Goal: Transaction & Acquisition: Obtain resource

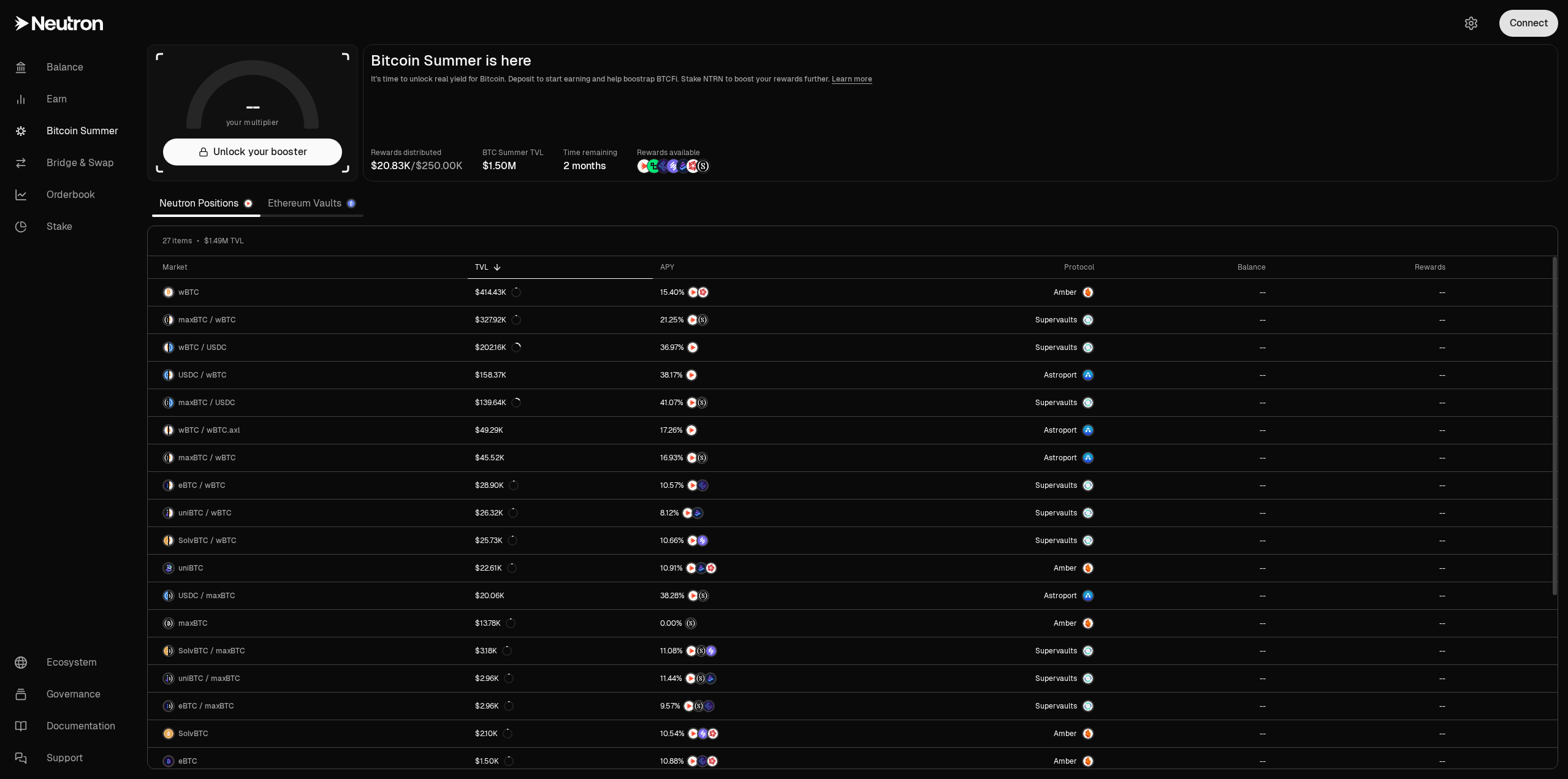
click at [1530, 25] on button "Connect" at bounding box center [1529, 23] width 59 height 27
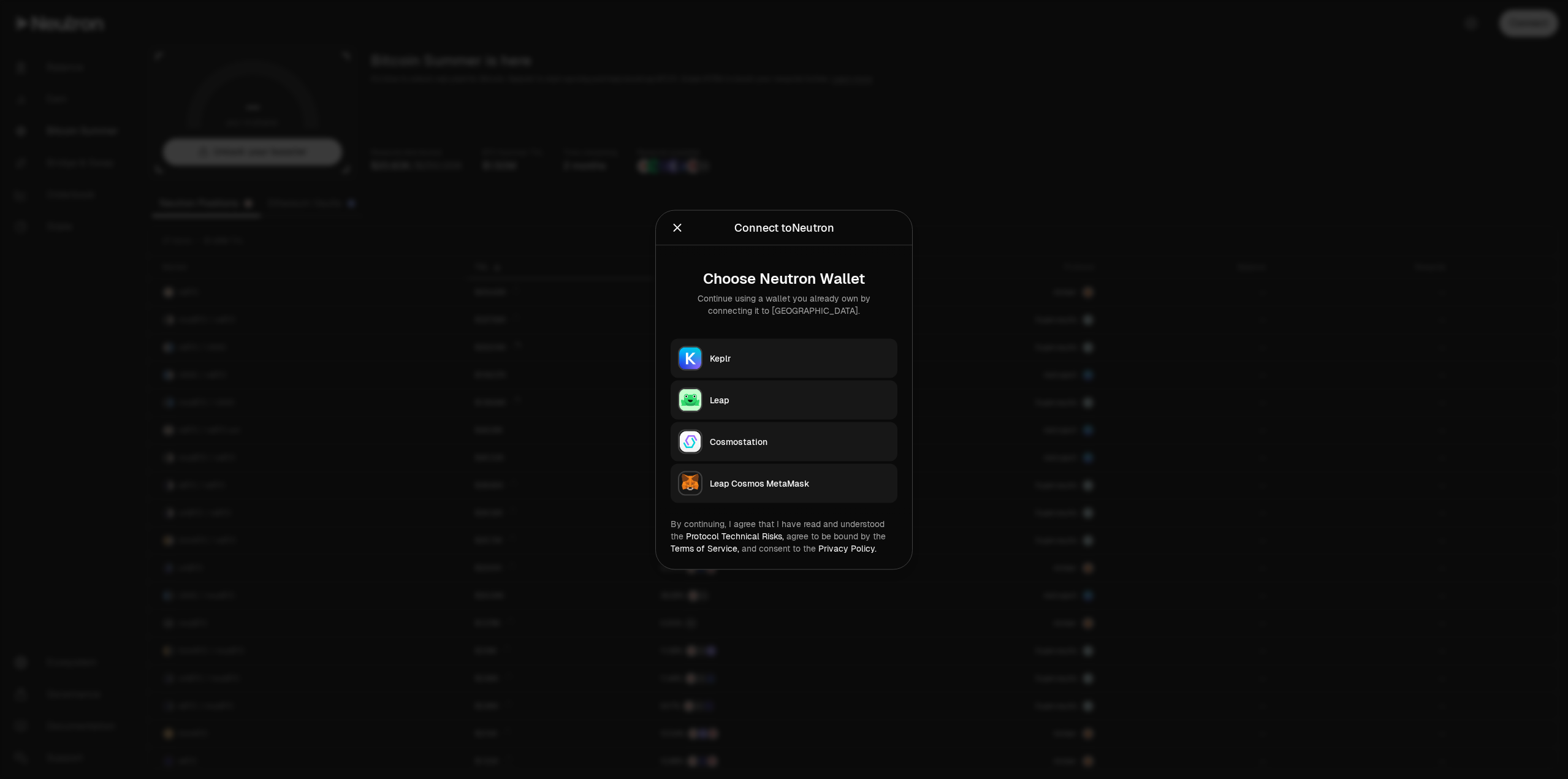
click at [765, 363] on div "Keplr" at bounding box center [799, 358] width 180 height 12
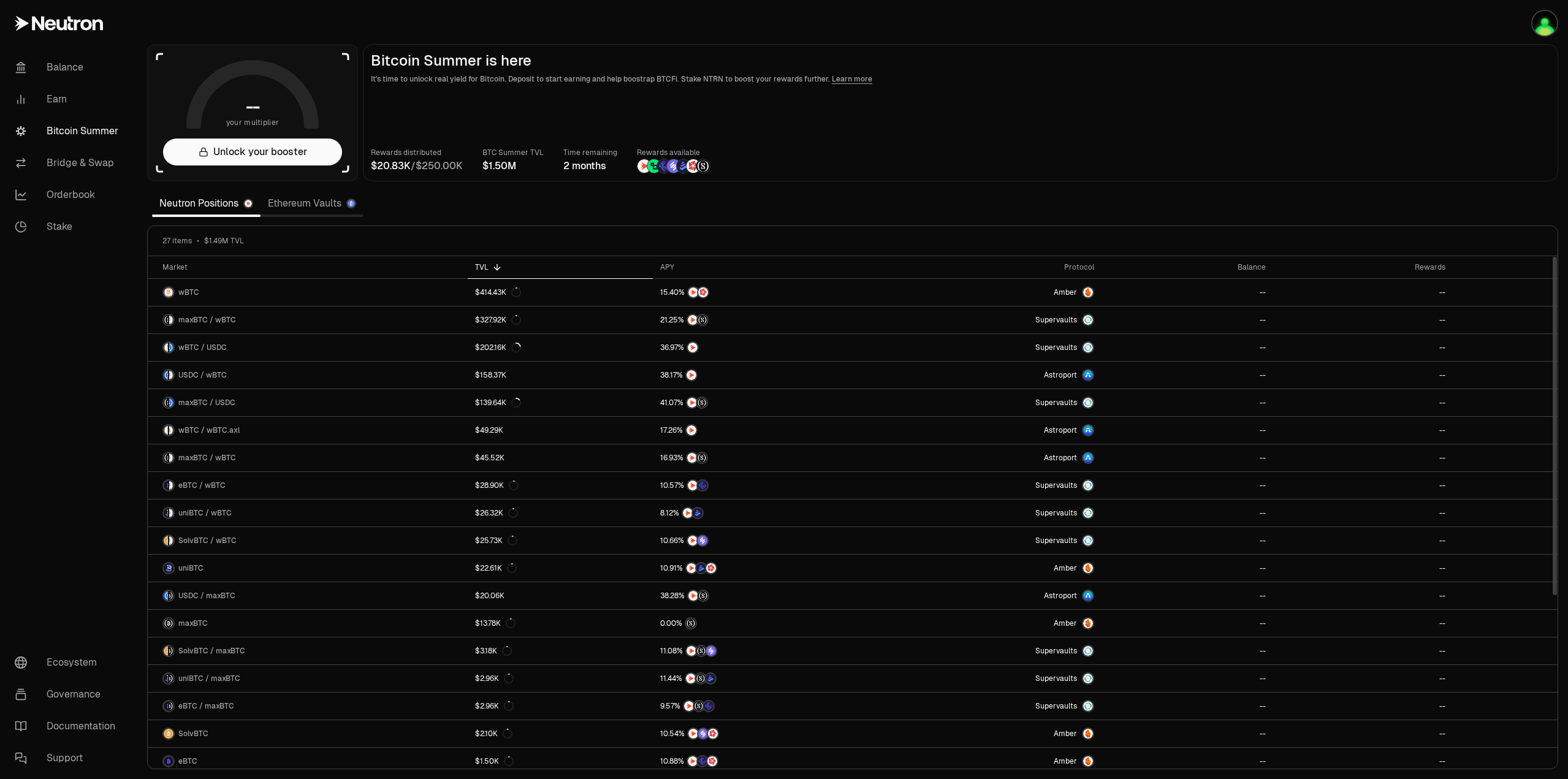
click at [303, 203] on link "Ethereum Vaults" at bounding box center [312, 203] width 103 height 25
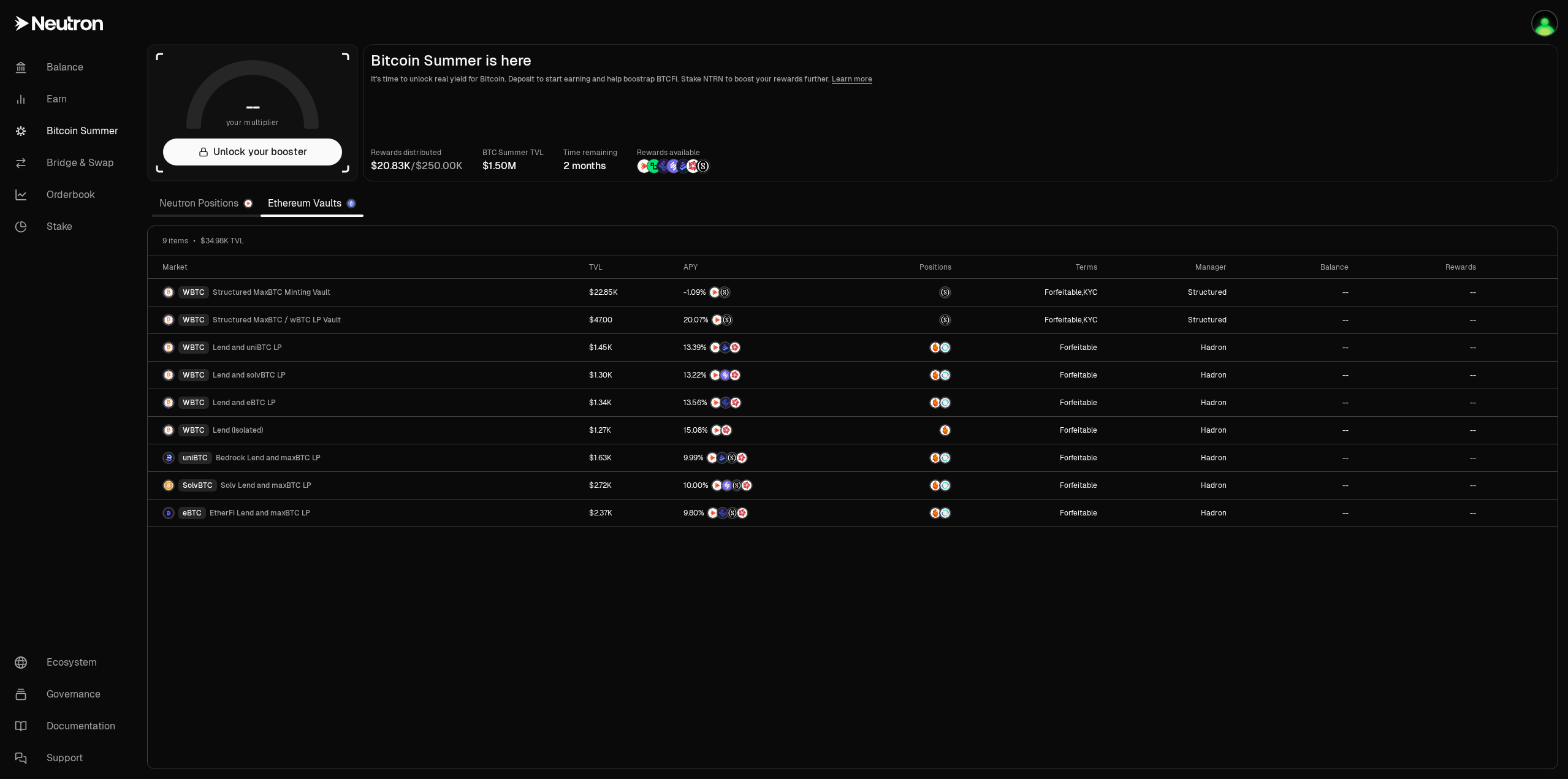
click at [186, 204] on link "Neutron Positions" at bounding box center [206, 203] width 109 height 25
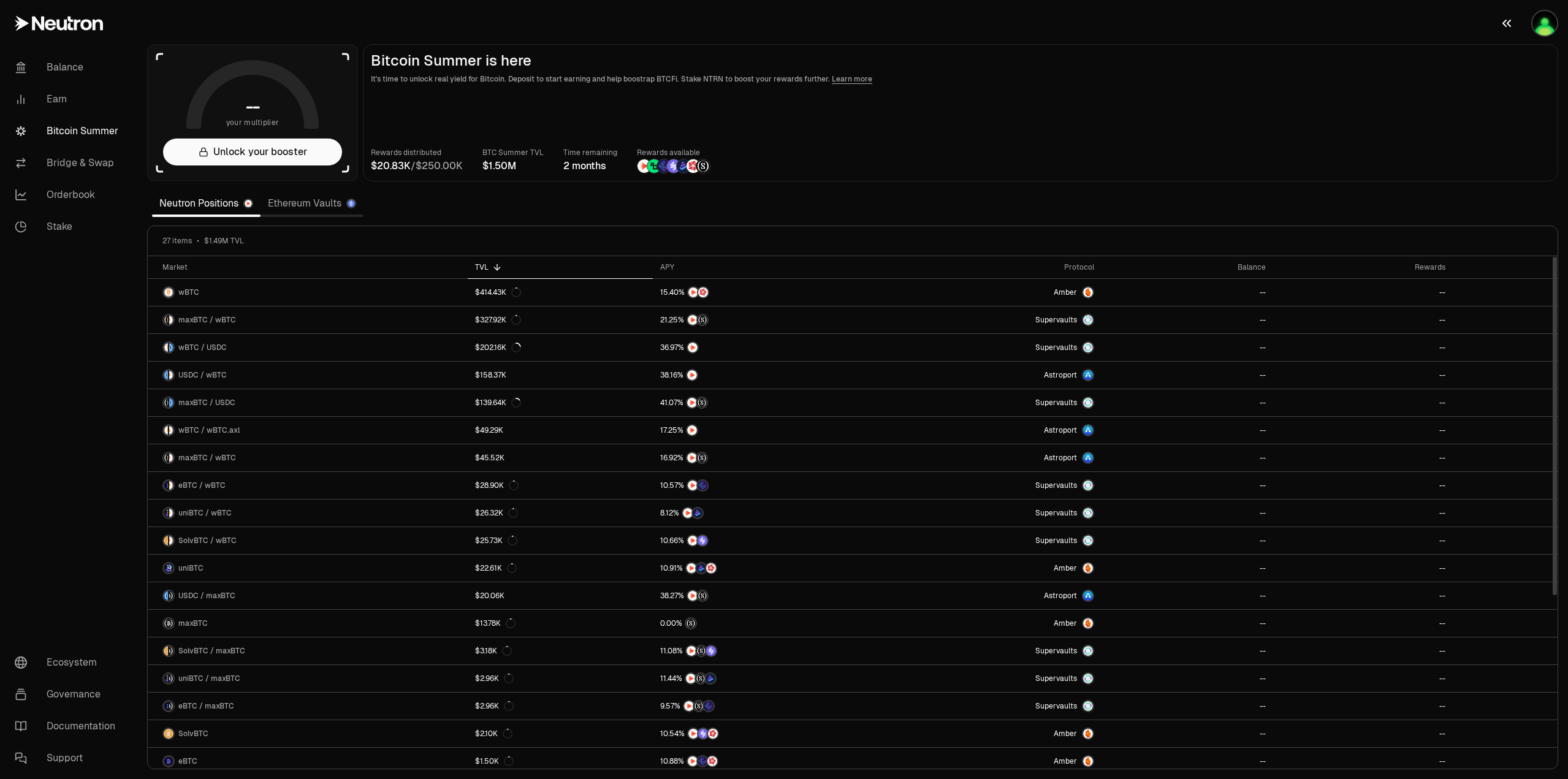
click at [1538, 22] on img "button" at bounding box center [1545, 23] width 25 height 25
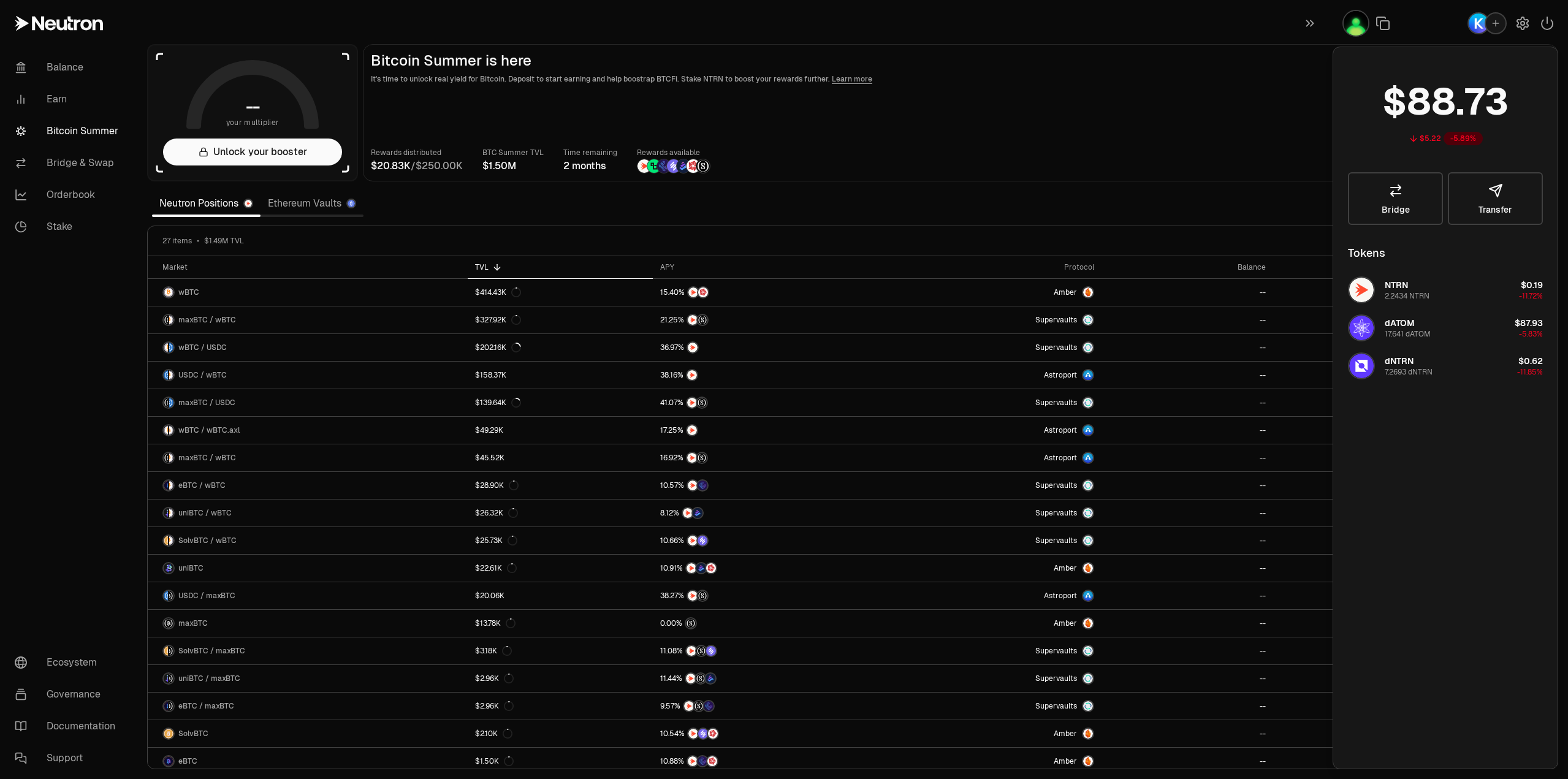
click at [1214, 41] on section "-- your multiplier Unlock your booster Bitcoin Summer is here It's time to unlo…" at bounding box center [853, 390] width 1430 height 779
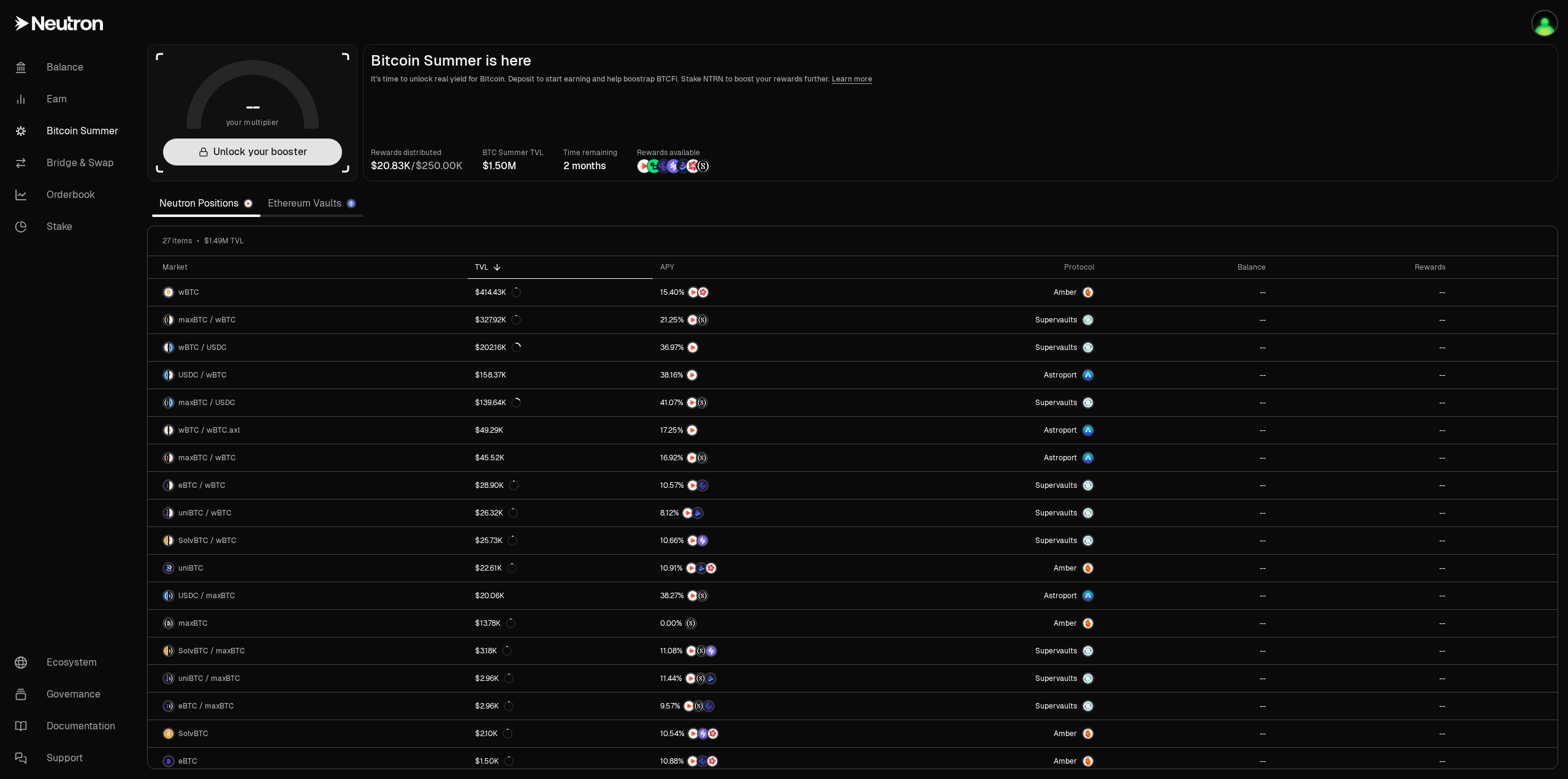
click at [233, 153] on button "Unlock your booster" at bounding box center [253, 152] width 179 height 27
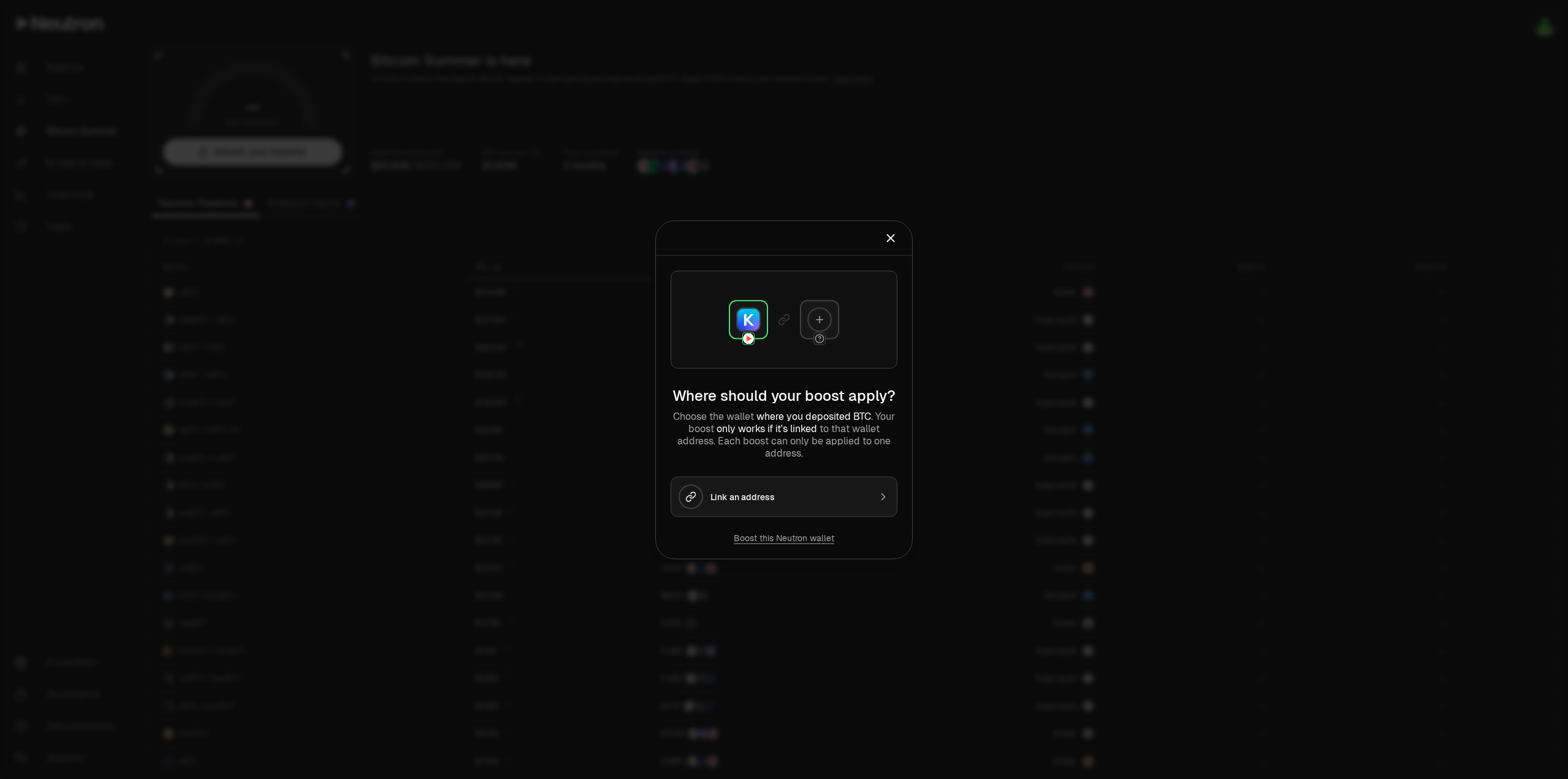
click at [780, 501] on div "Link an address" at bounding box center [790, 496] width 159 height 12
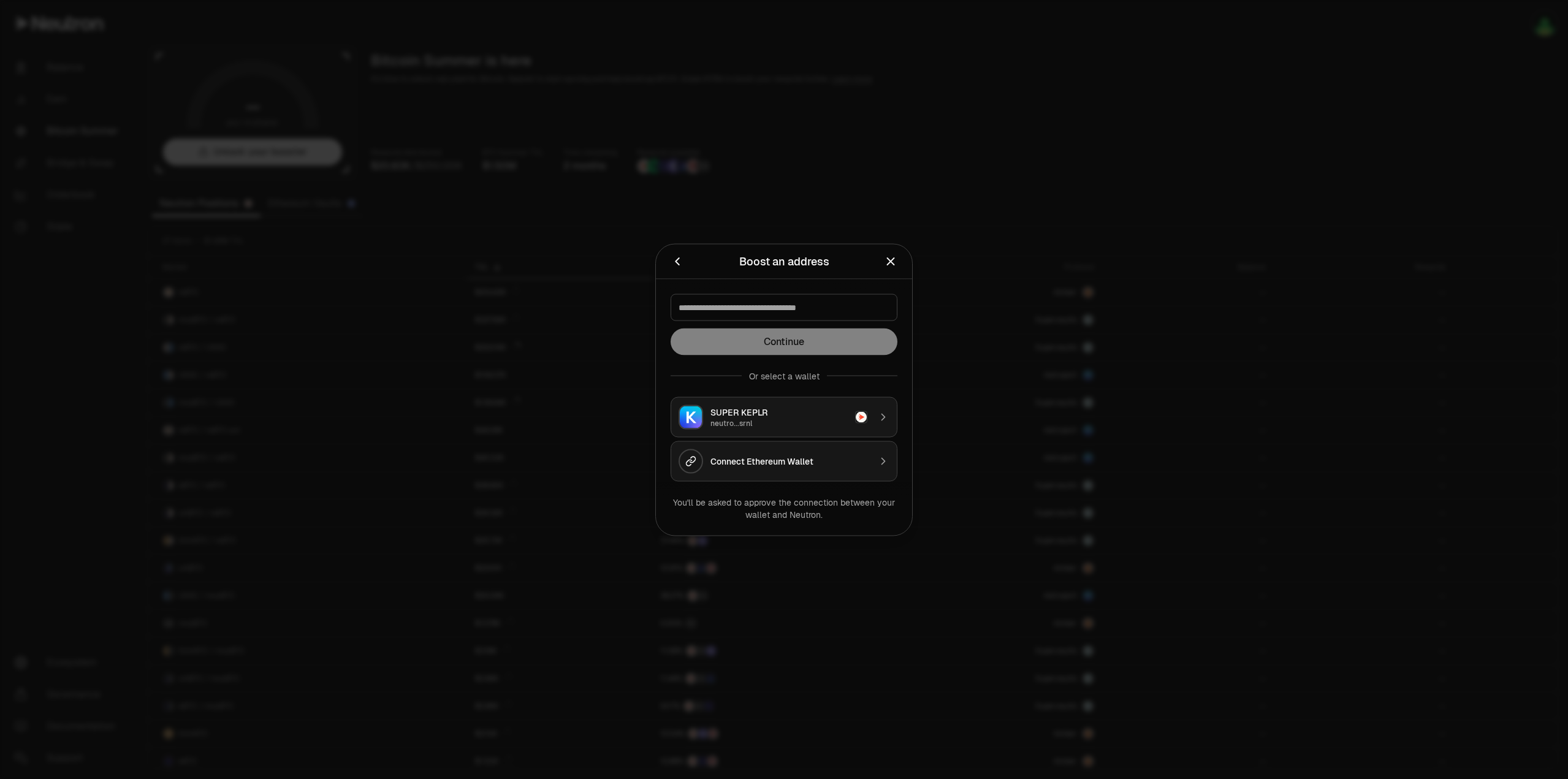
click at [799, 465] on div "Connect Ethereum Wallet" at bounding box center [790, 461] width 159 height 12
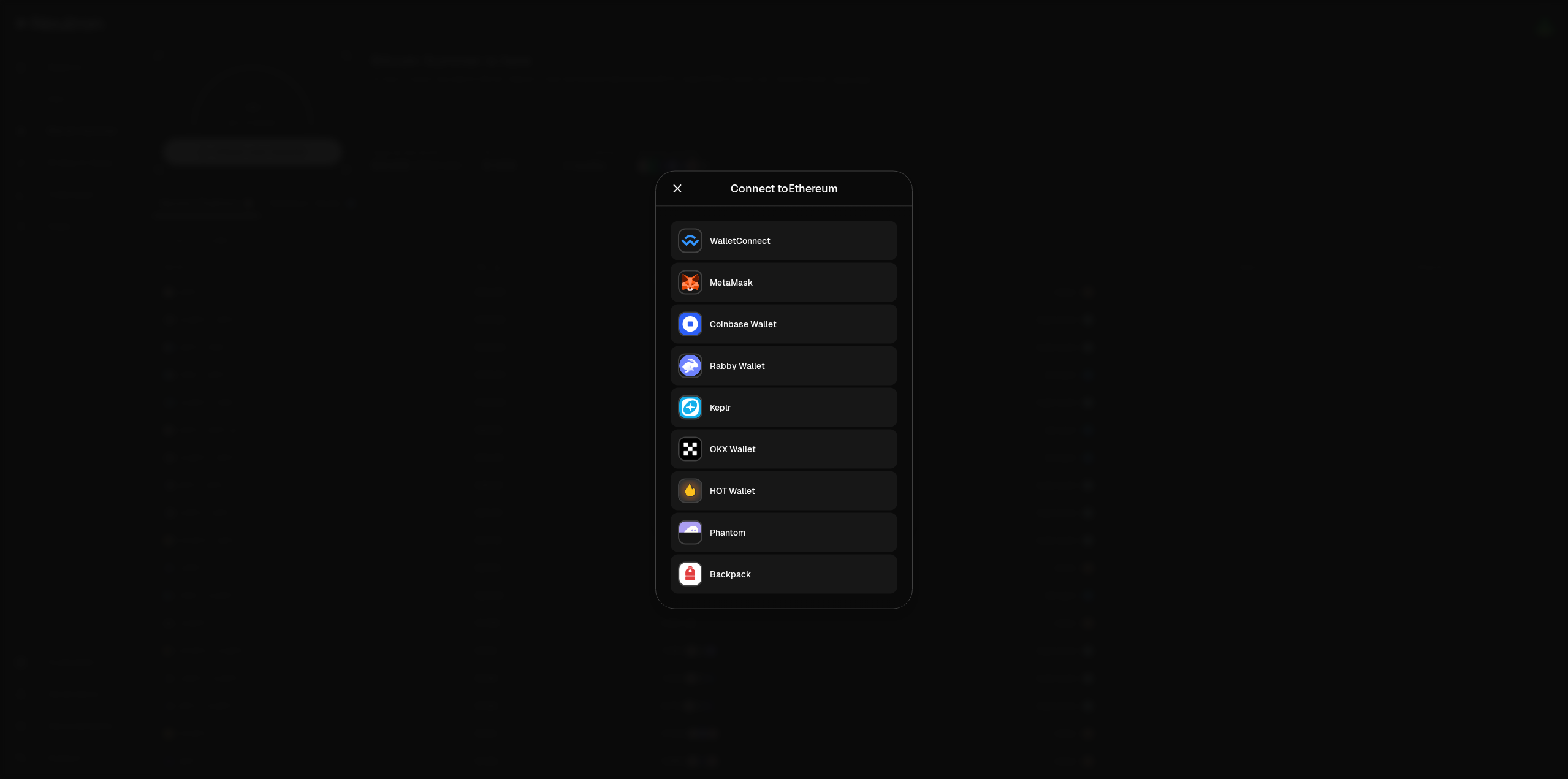
click at [770, 369] on div "Rabby Wallet" at bounding box center [799, 365] width 180 height 12
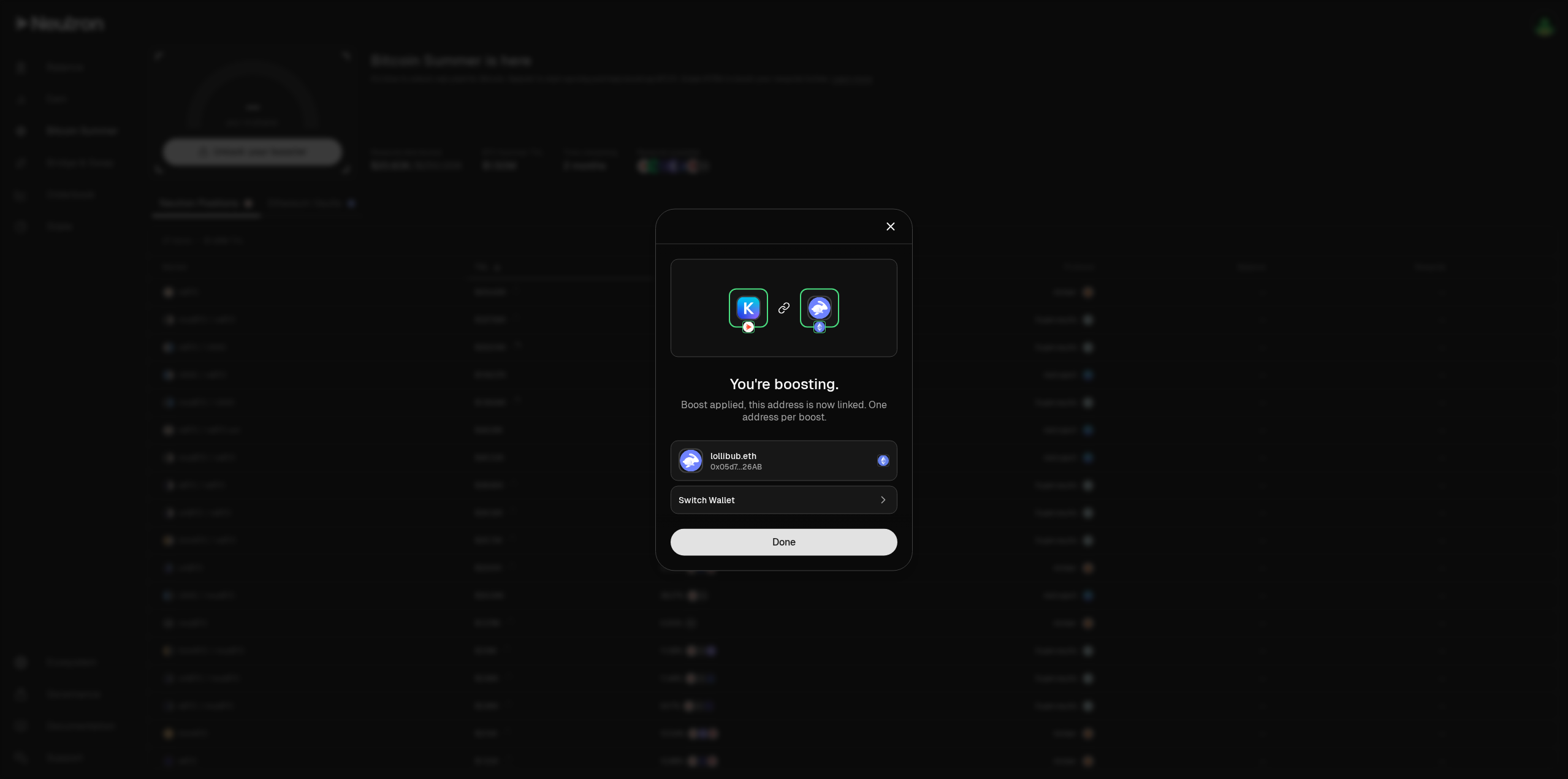
click at [770, 541] on button "Done" at bounding box center [784, 542] width 227 height 27
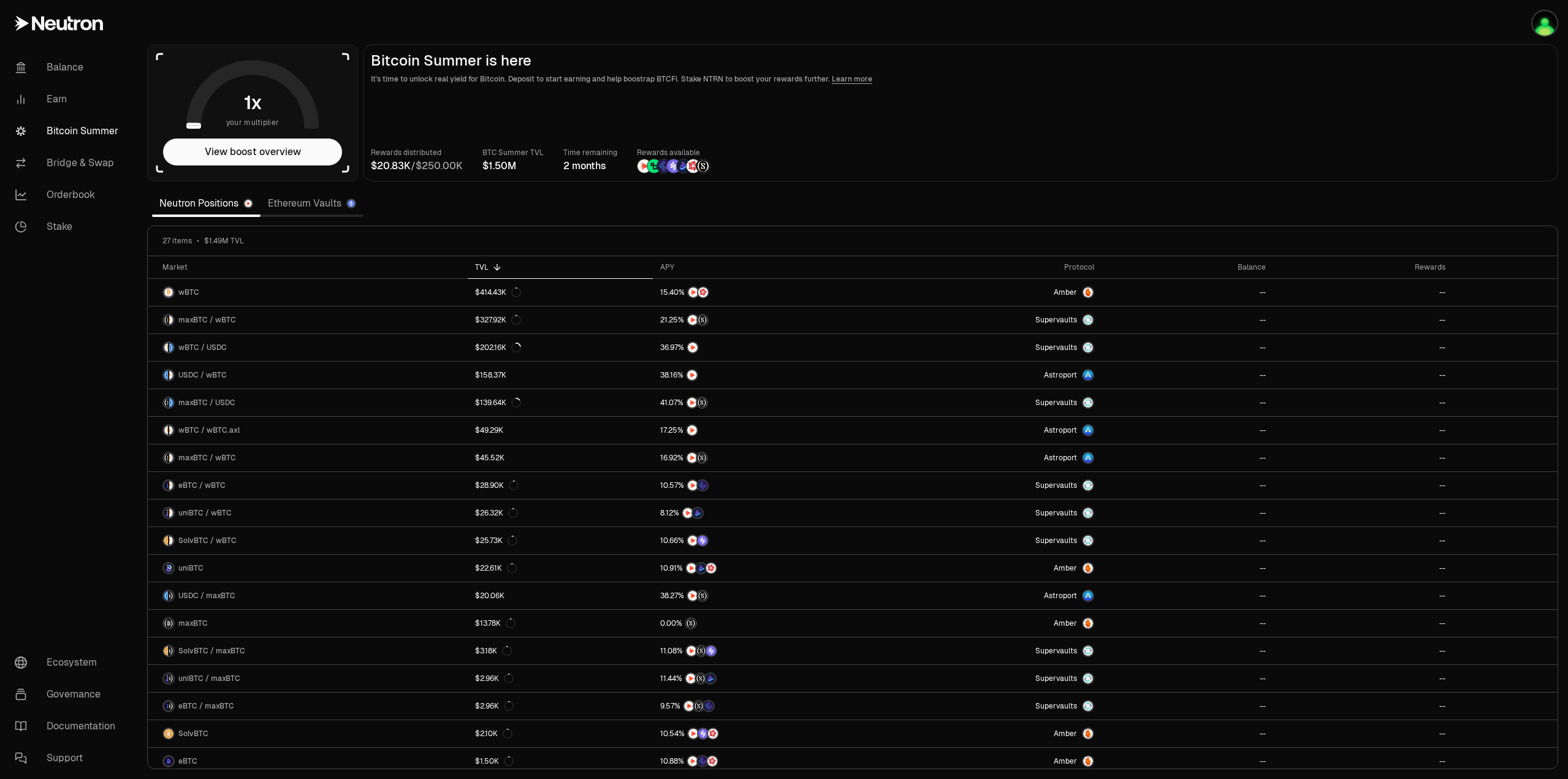
click at [308, 206] on link "Ethereum Vaults" at bounding box center [312, 203] width 103 height 25
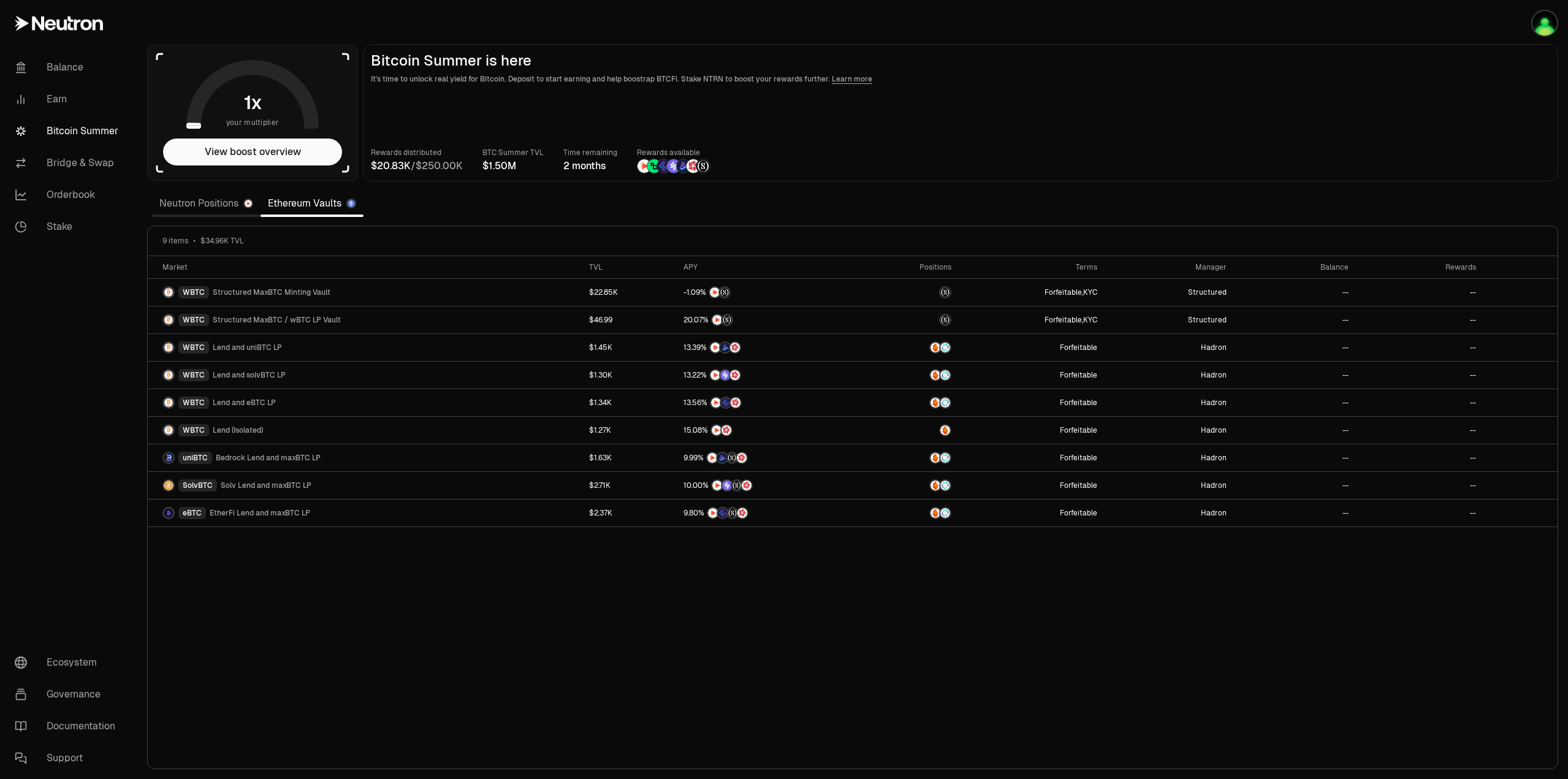
click at [202, 203] on link "Neutron Positions" at bounding box center [206, 203] width 109 height 25
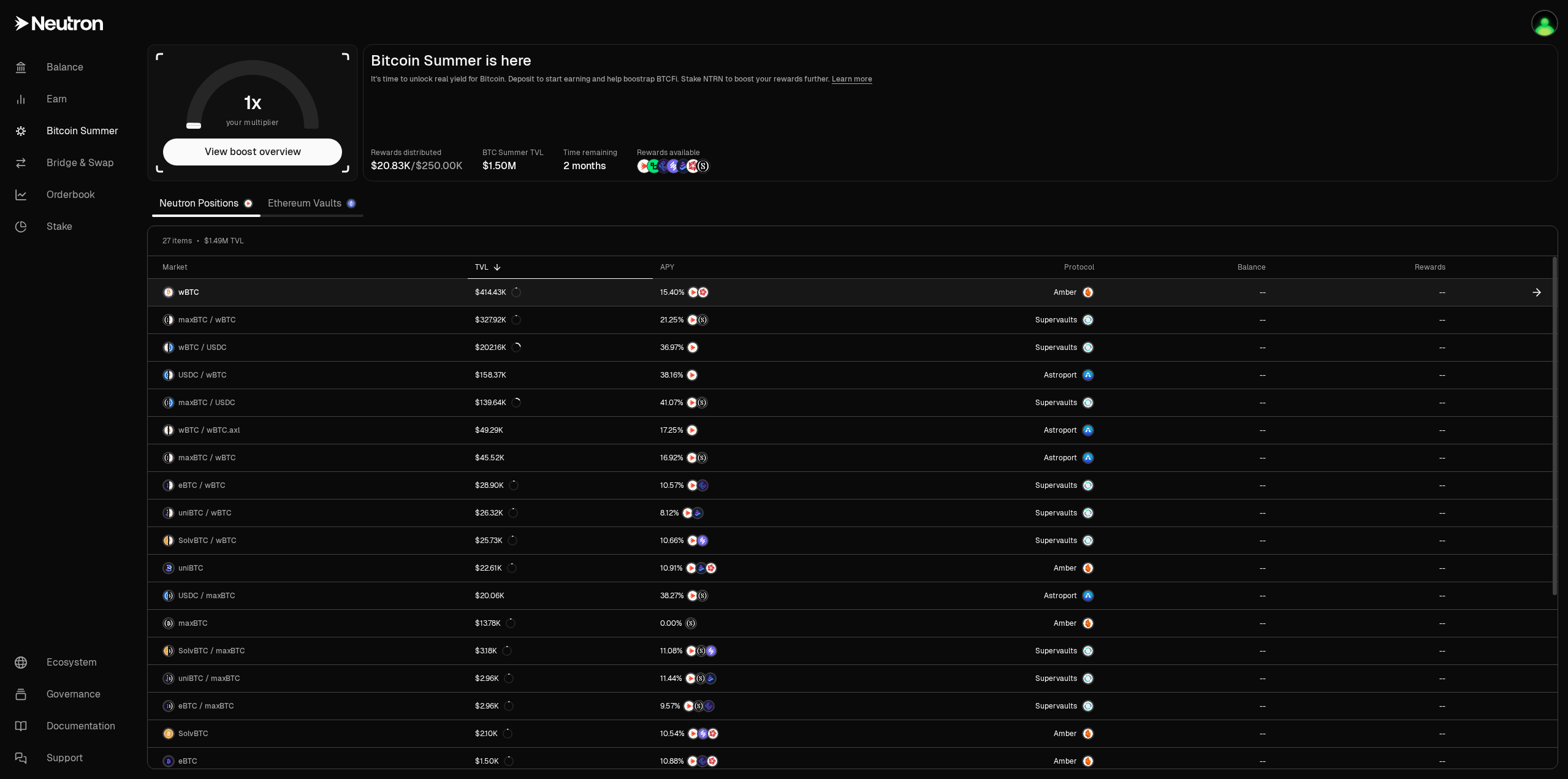
click at [289, 294] on link "wBTC" at bounding box center [308, 293] width 320 height 27
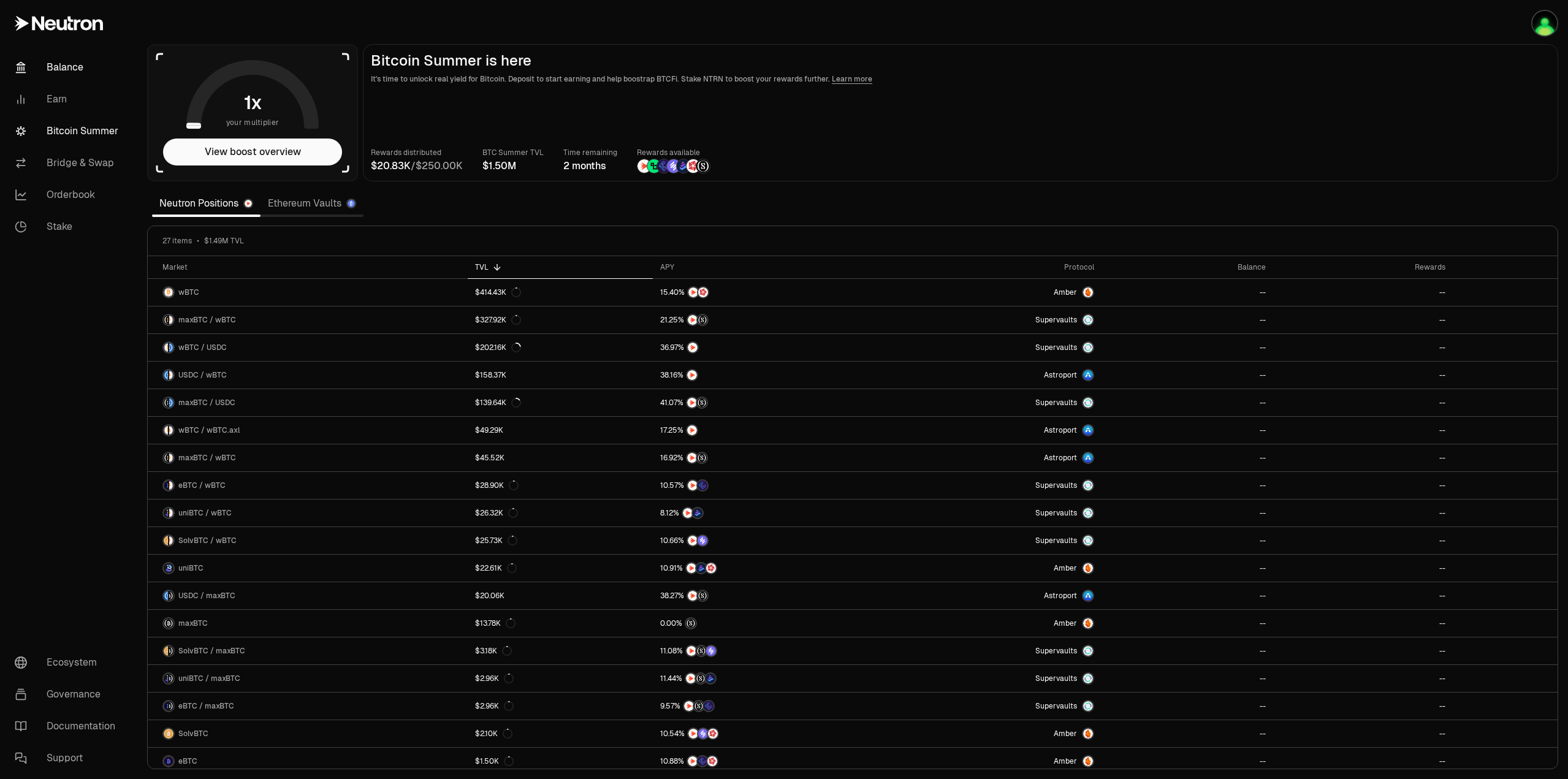
click at [64, 69] on link "Balance" at bounding box center [68, 67] width 127 height 32
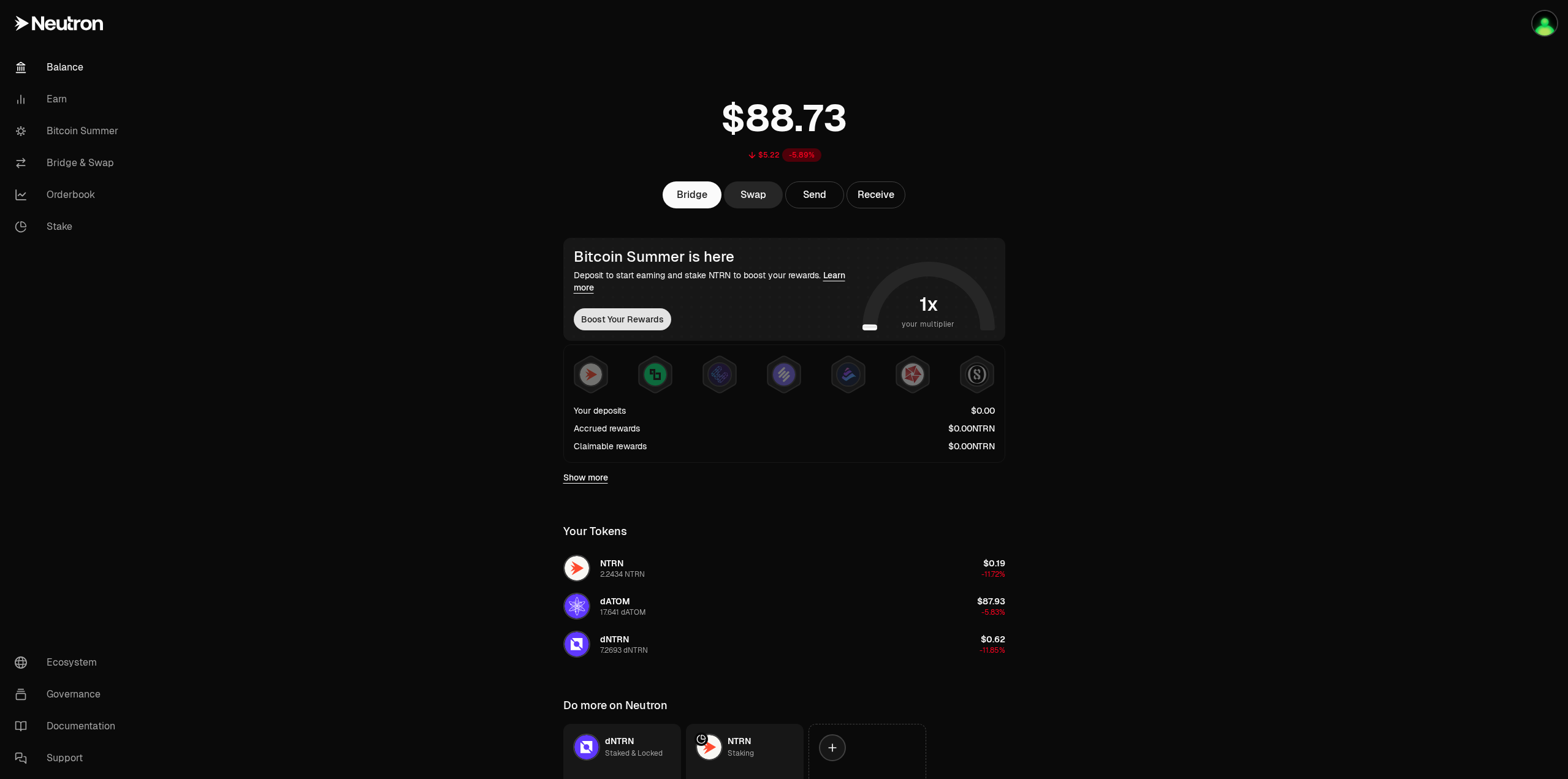
click at [617, 318] on button "Boost Your Rewards" at bounding box center [622, 319] width 98 height 22
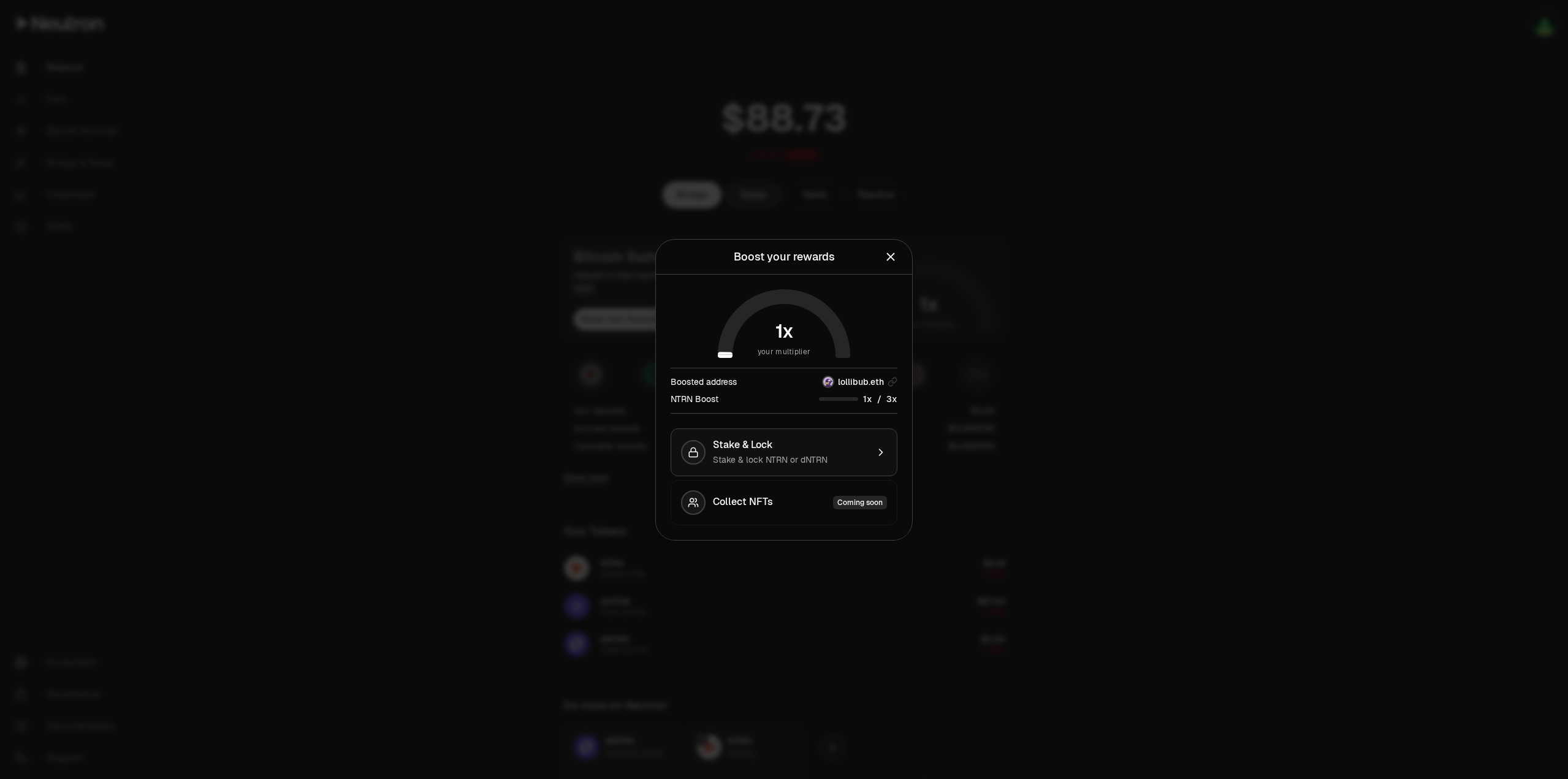
click at [869, 456] on button "Stake & Lock Stake & lock NTRN or dNTRN" at bounding box center [784, 453] width 227 height 48
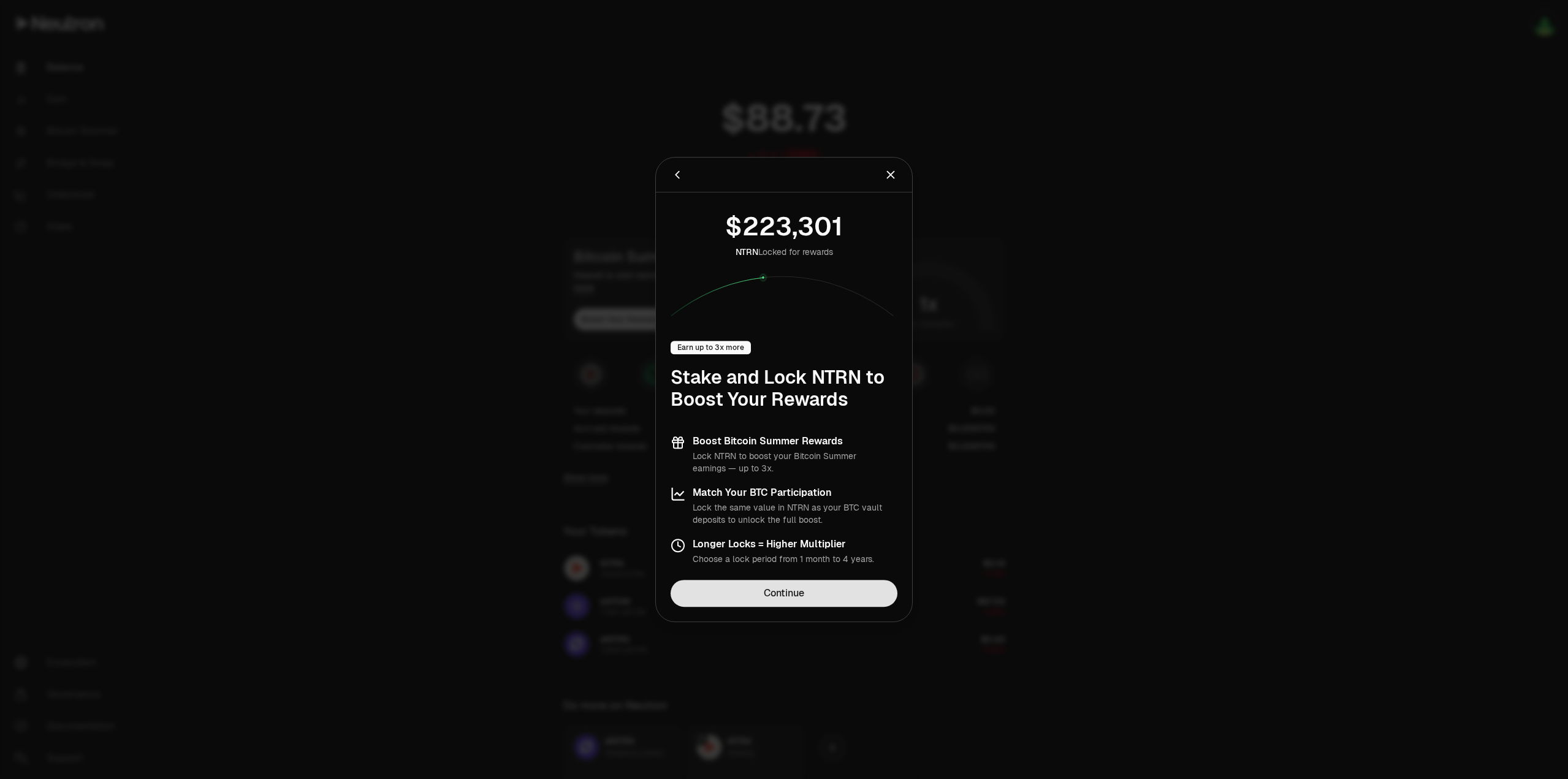
click at [794, 593] on link "Continue" at bounding box center [784, 593] width 227 height 27
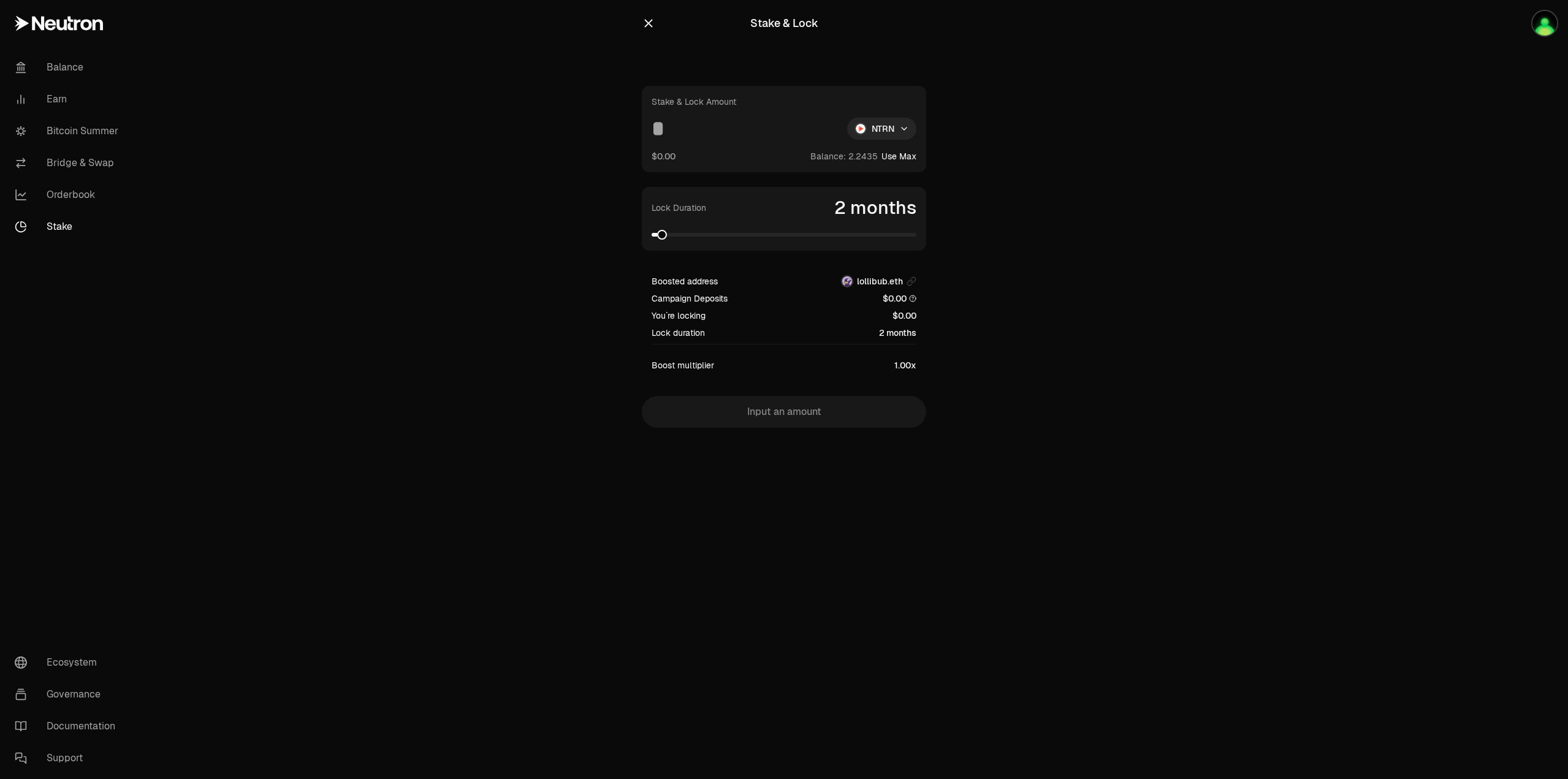
click at [908, 159] on button "Use Max" at bounding box center [899, 156] width 35 height 12
type input "********"
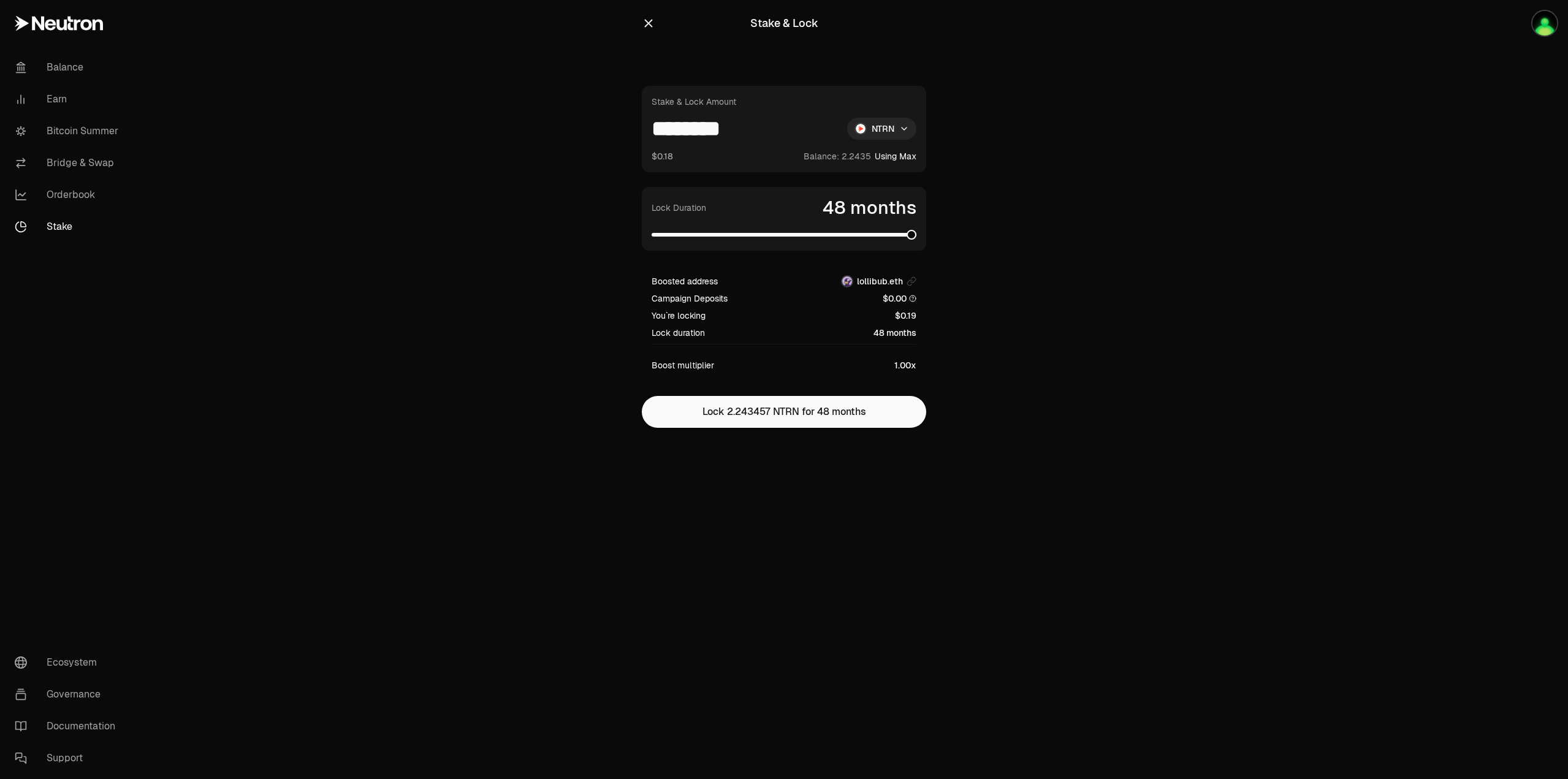
click at [917, 237] on span at bounding box center [784, 234] width 265 height 4
click at [652, 237] on span at bounding box center [660, 234] width 17 height 4
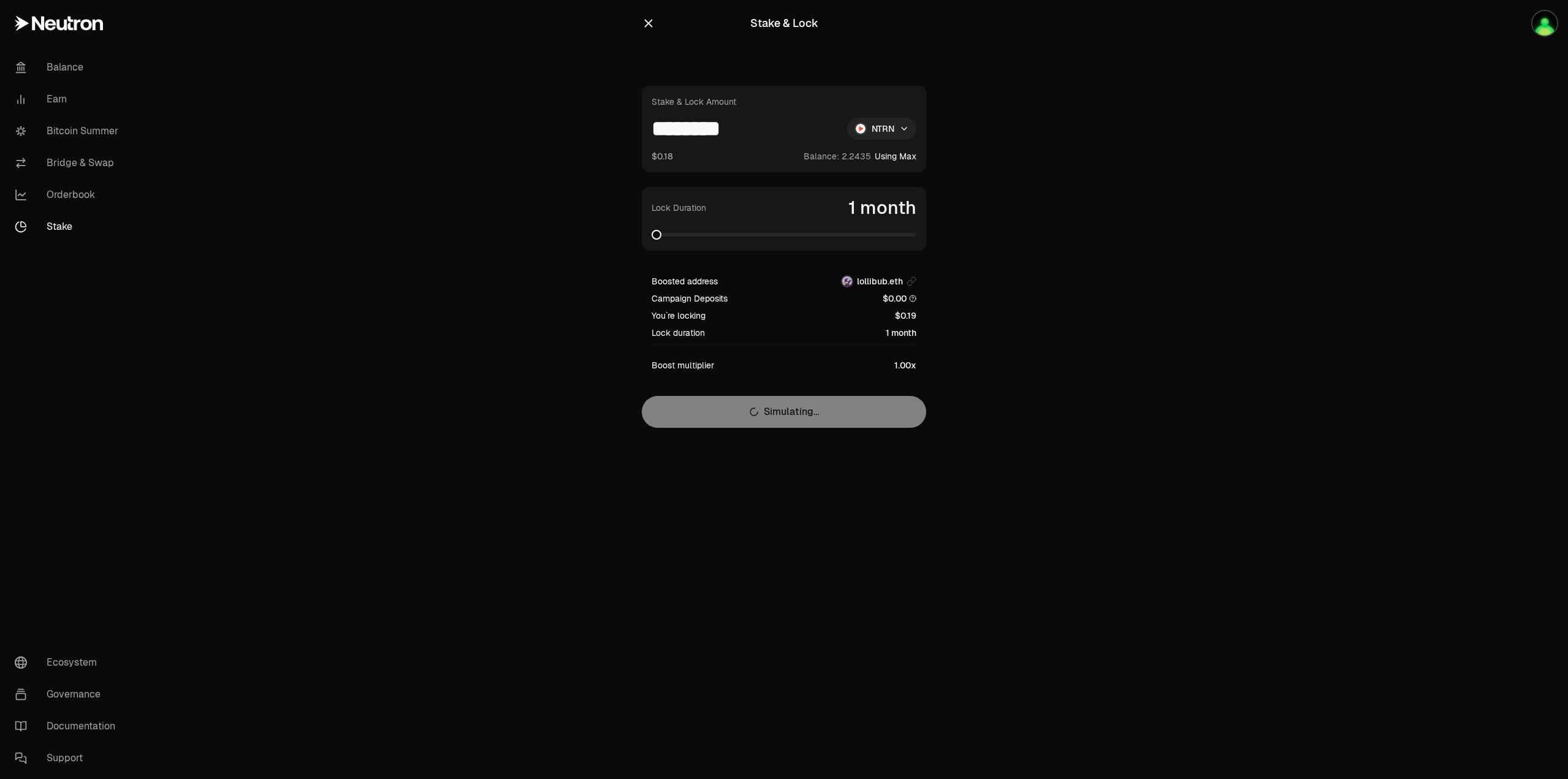
click at [894, 133] on html "Balance Earn Bitcoin Summer Bridge & Swap Orderbook Stake Ecosystem Governance …" at bounding box center [784, 390] width 1568 height 779
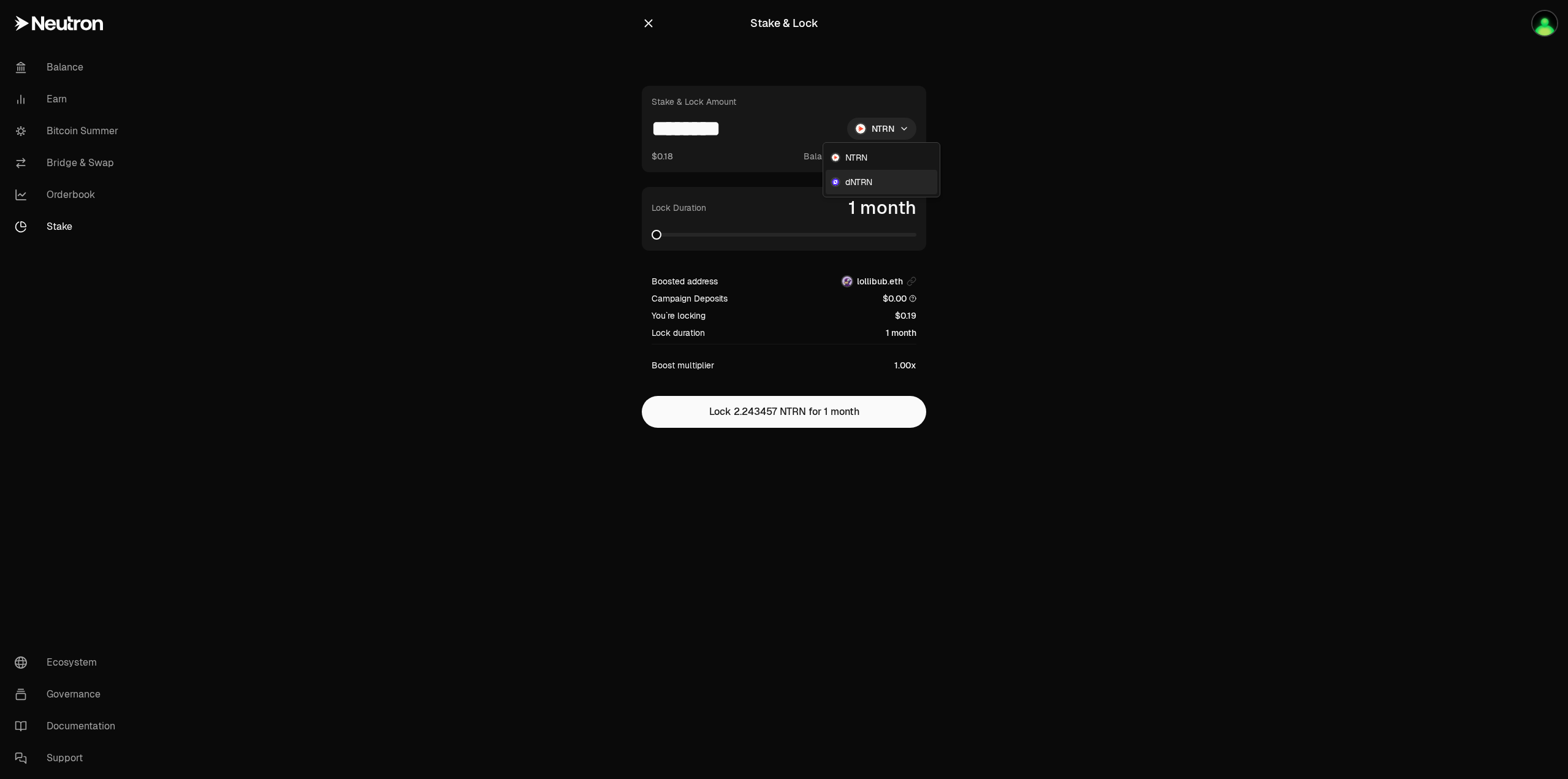
click at [893, 182] on div "dNTRN" at bounding box center [881, 182] width 111 height 25
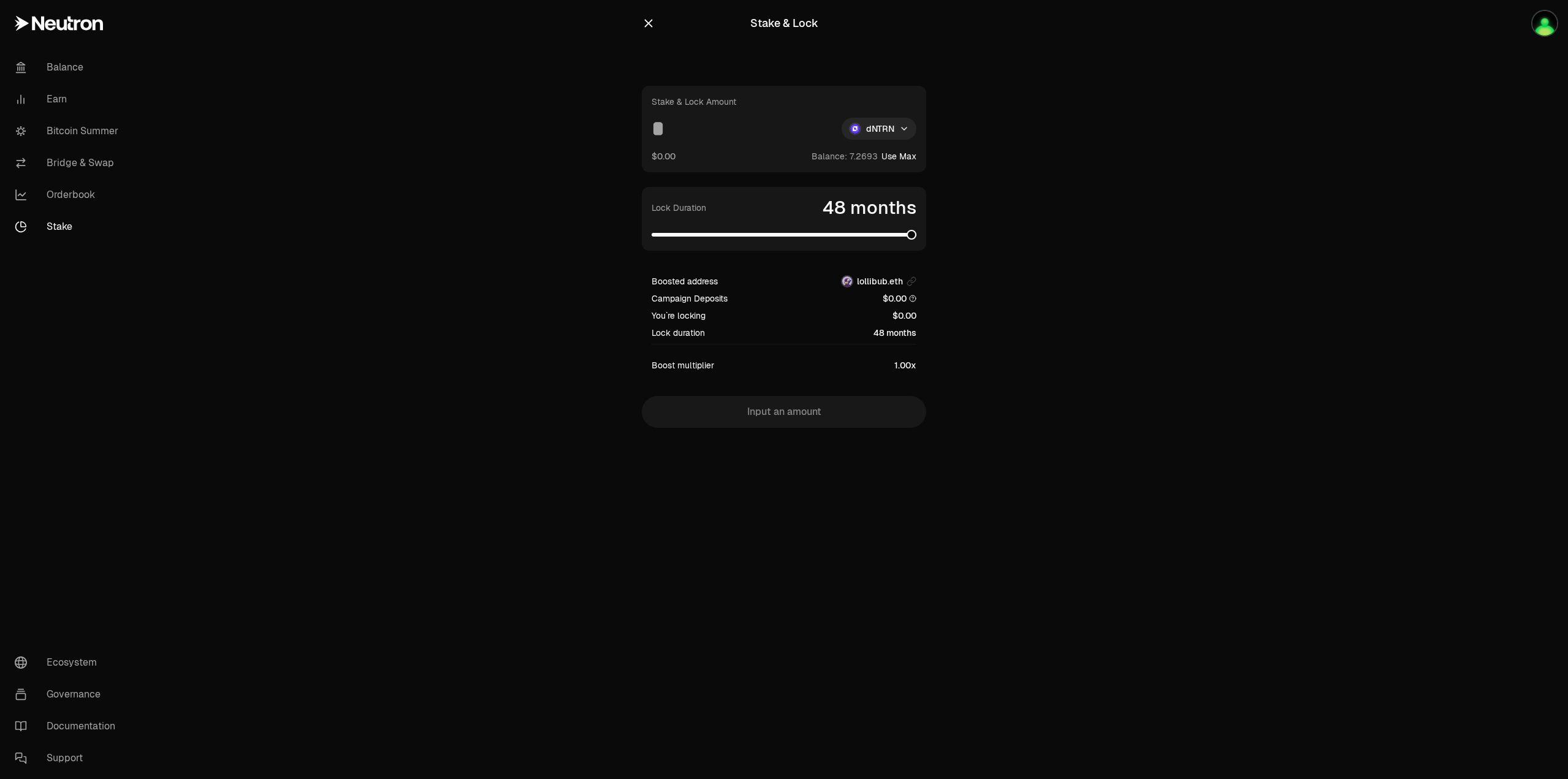
click at [917, 235] on span at bounding box center [784, 234] width 265 height 4
click at [917, 237] on span at bounding box center [784, 234] width 265 height 4
click at [643, 27] on icon "button" at bounding box center [648, 23] width 14 height 14
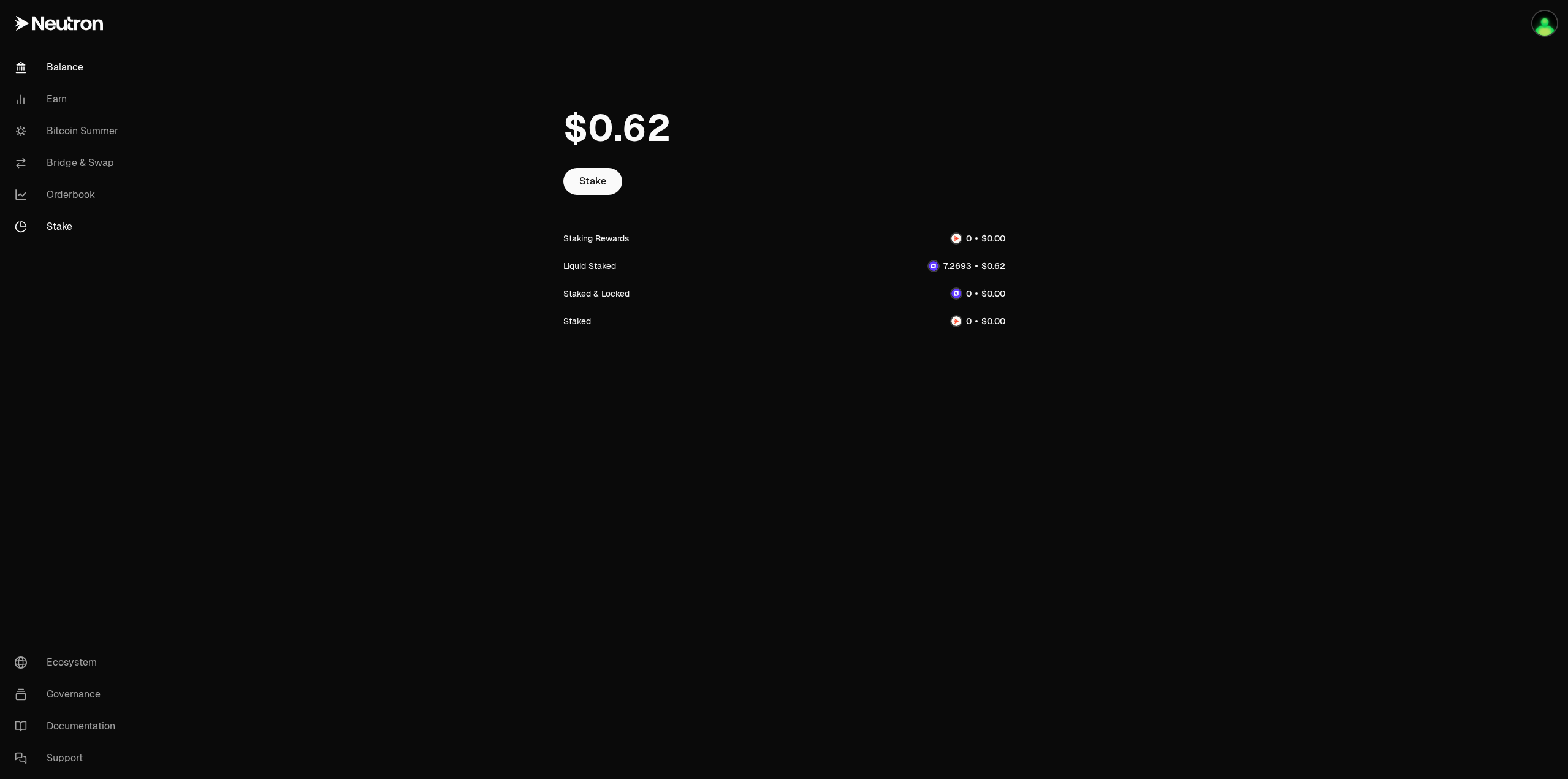
click at [60, 69] on link "Balance" at bounding box center [68, 67] width 127 height 32
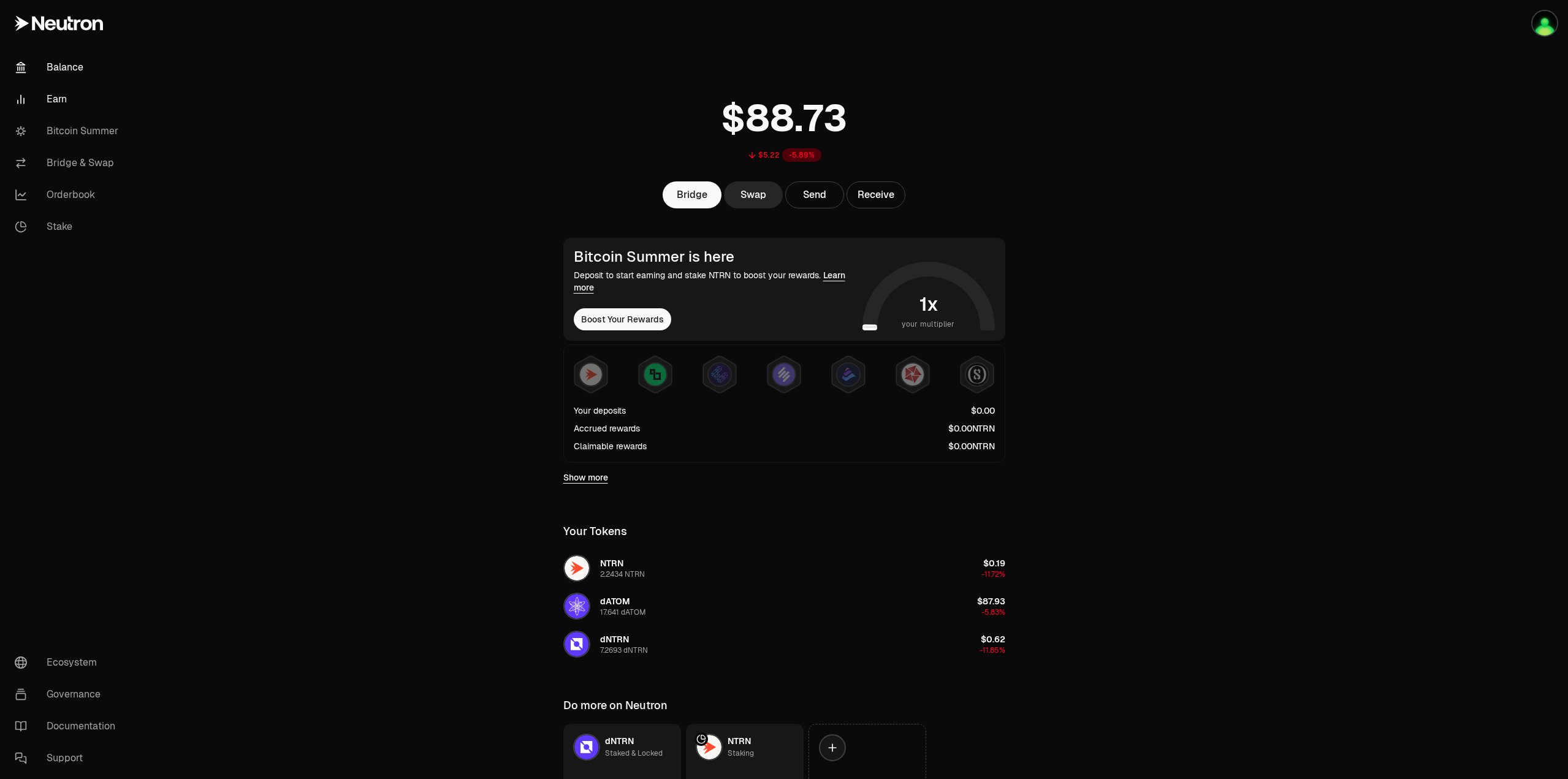
click at [52, 103] on link "Earn" at bounding box center [68, 99] width 127 height 32
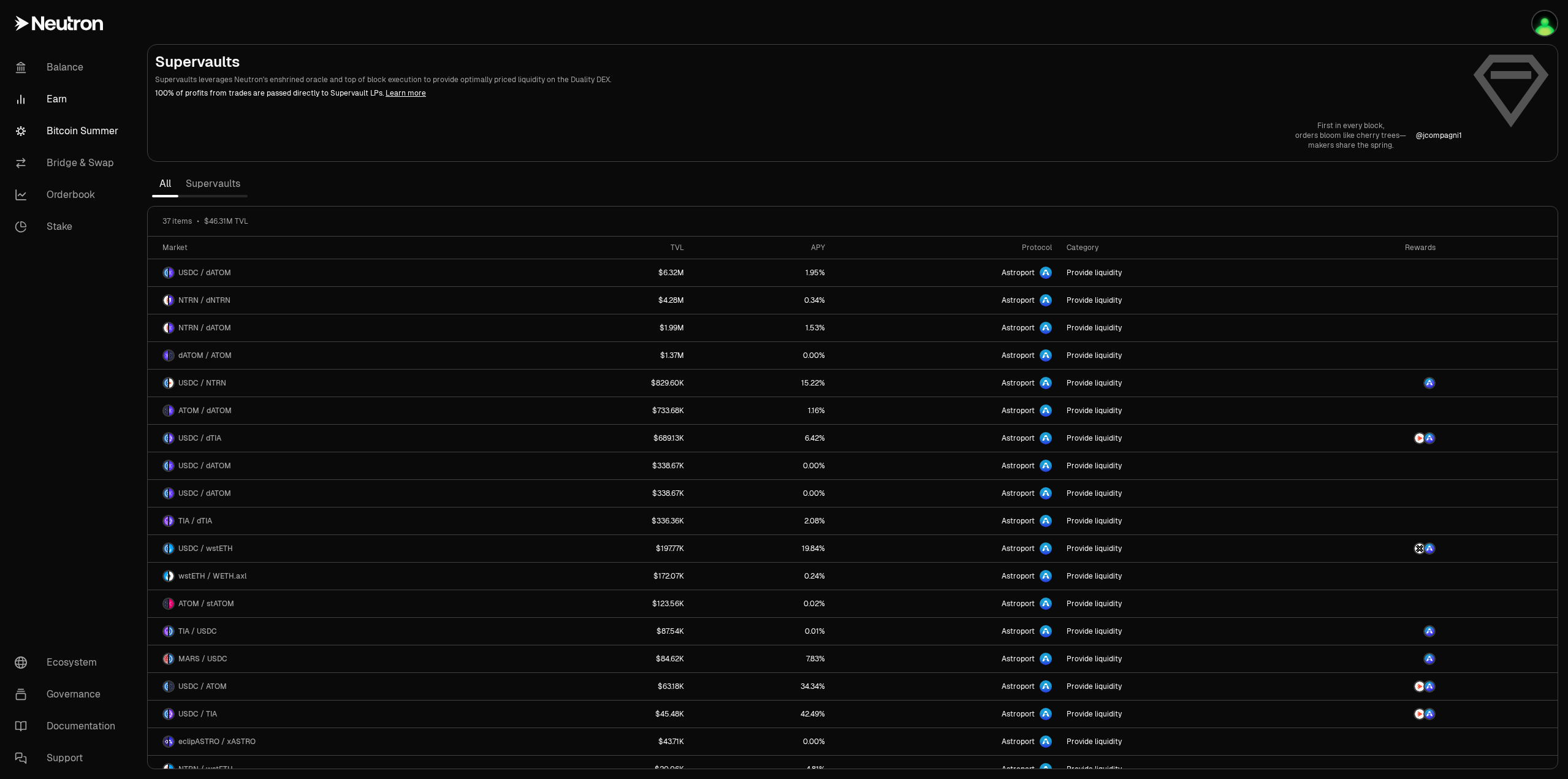
click at [74, 130] on link "Bitcoin Summer" at bounding box center [68, 131] width 127 height 32
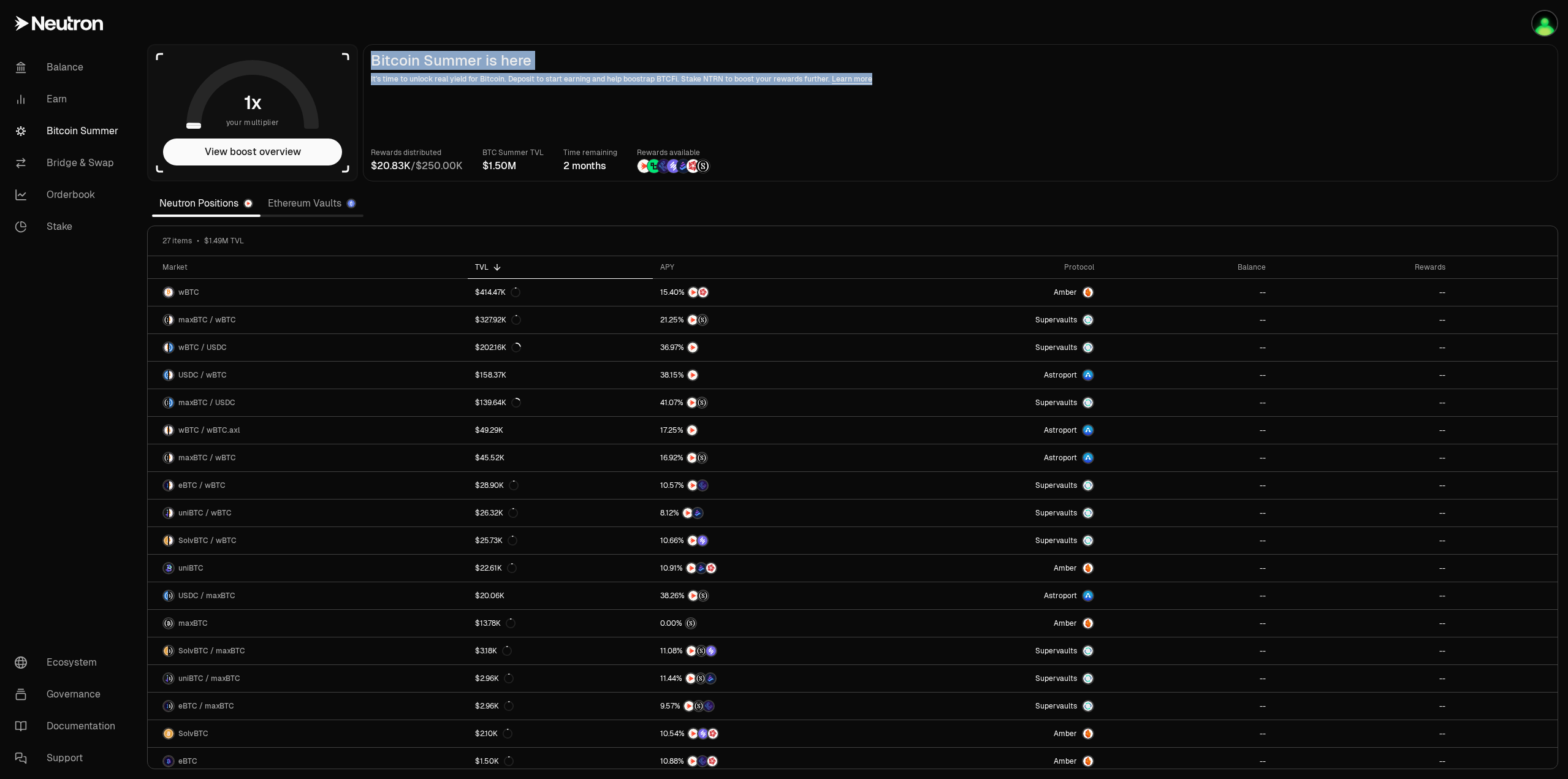
drag, startPoint x: 371, startPoint y: 62, endPoint x: 882, endPoint y: 80, distance: 511.3
click at [882, 80] on header "Bitcoin Summer is here It's time to unlock real yield for Bitcoin. Deposit to s…" at bounding box center [961, 68] width 1179 height 33
click at [868, 110] on main "Bitcoin Summer is here It's time to unlock real yield for Bitcoin. Deposit to s…" at bounding box center [961, 113] width 1195 height 138
click at [843, 82] on link "Learn more" at bounding box center [852, 79] width 41 height 10
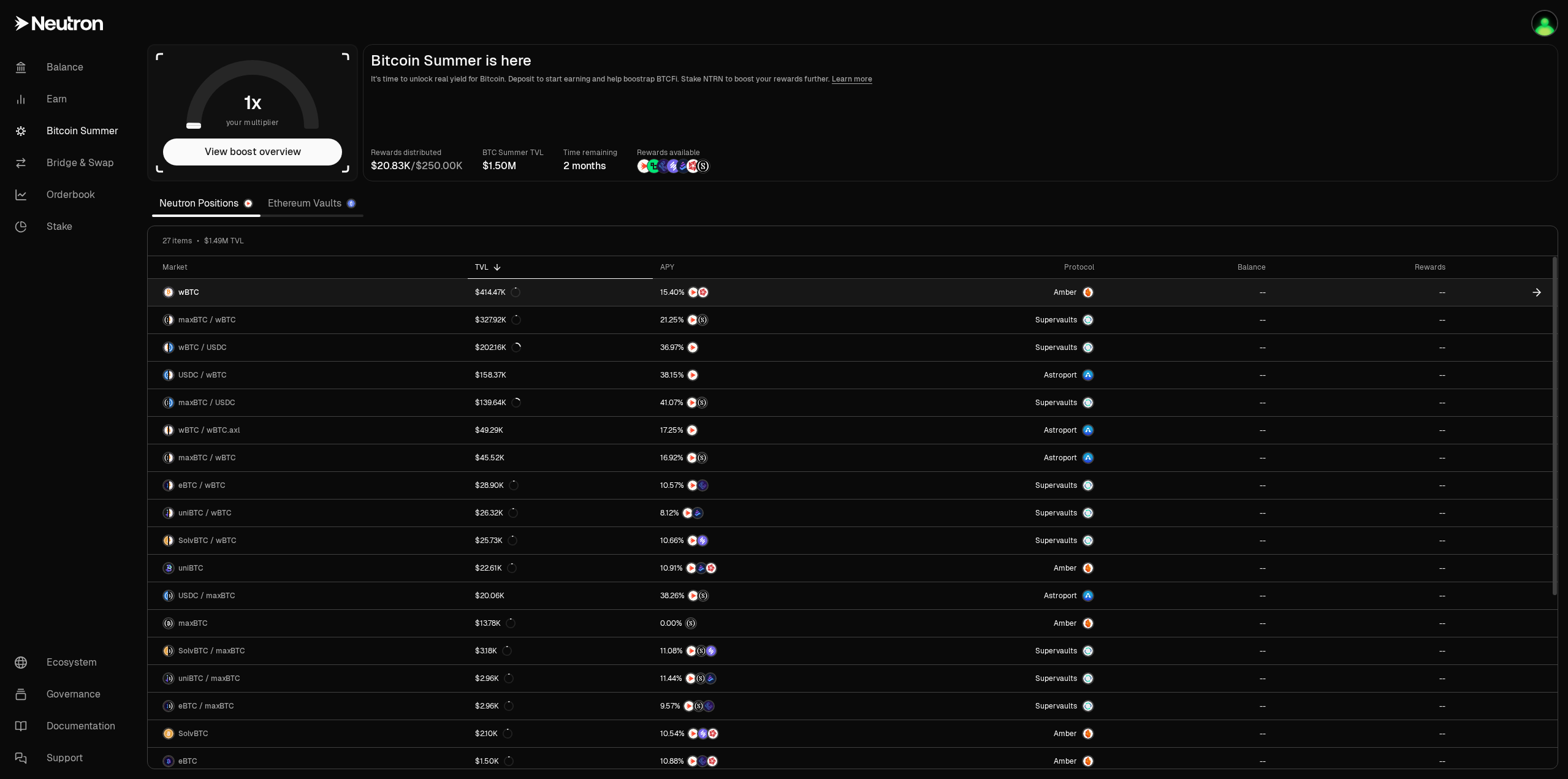
click at [330, 282] on link "wBTC" at bounding box center [308, 293] width 320 height 27
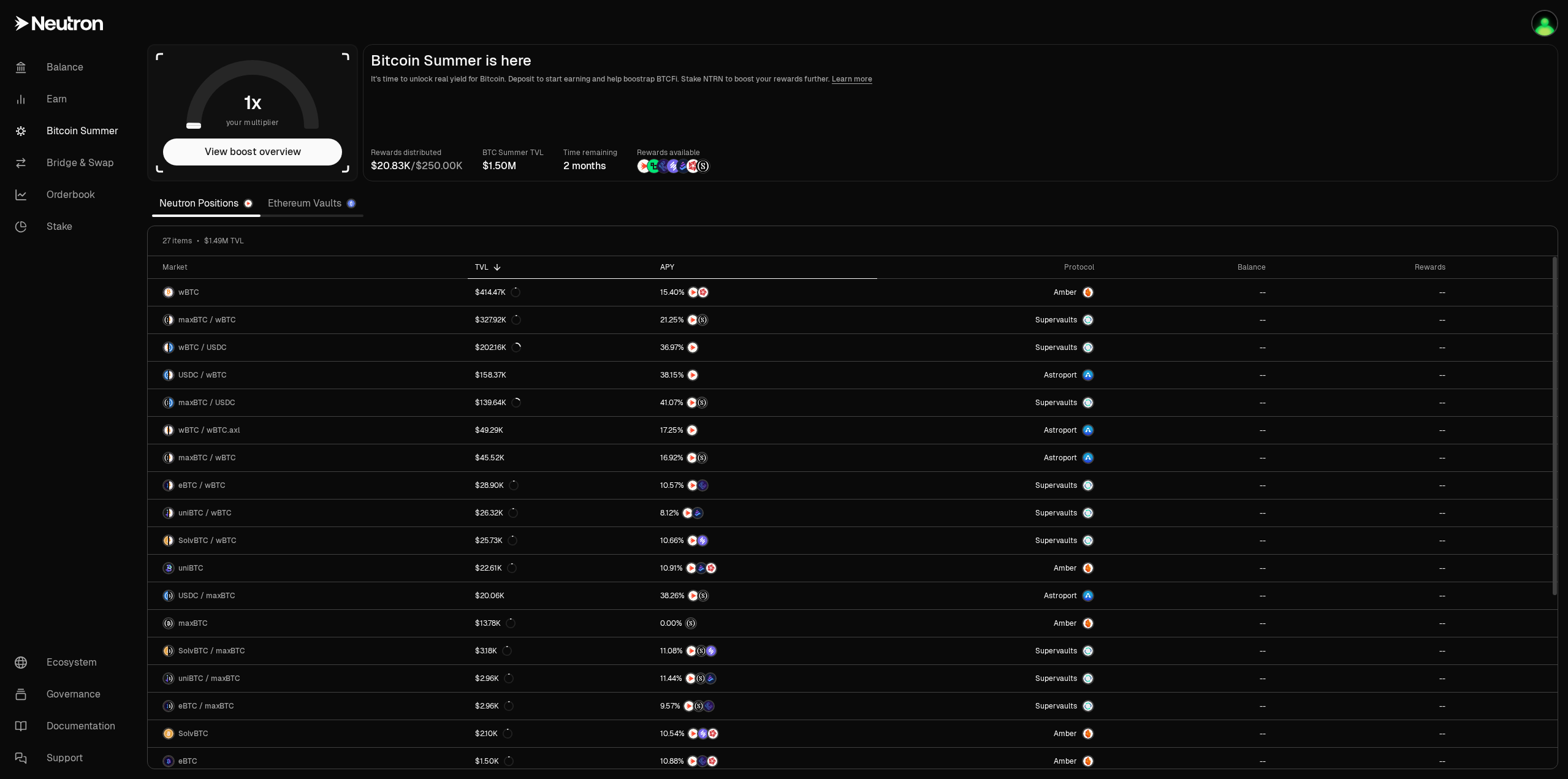
click at [670, 261] on th "APY" at bounding box center [765, 267] width 224 height 22
